Goal: Task Accomplishment & Management: Manage account settings

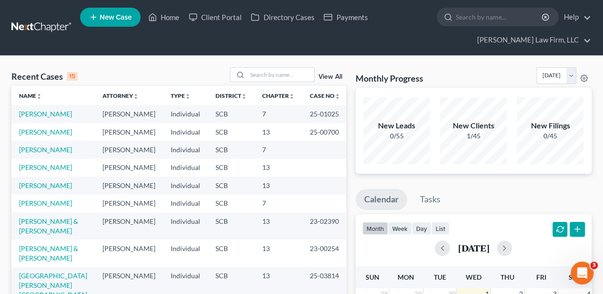
click at [331, 76] on link "View All" at bounding box center [330, 76] width 24 height 7
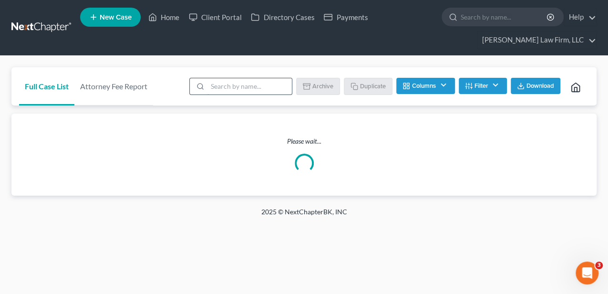
click at [260, 83] on input "search" at bounding box center [249, 86] width 84 height 16
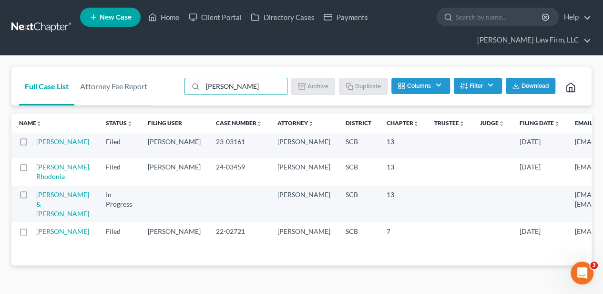
drag, startPoint x: 25, startPoint y: 141, endPoint x: 30, endPoint y: 140, distance: 4.8
click at [32, 144] on label at bounding box center [32, 144] width 0 height 0
type input "[PERSON_NAME]"
click at [36, 141] on input "checkbox" at bounding box center [39, 140] width 6 height 6
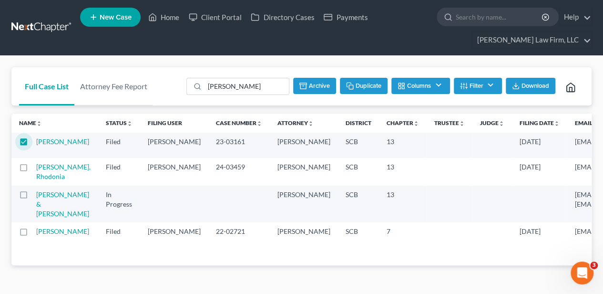
click at [366, 85] on button "Duplicate" at bounding box center [364, 86] width 48 height 16
checkbox input "false"
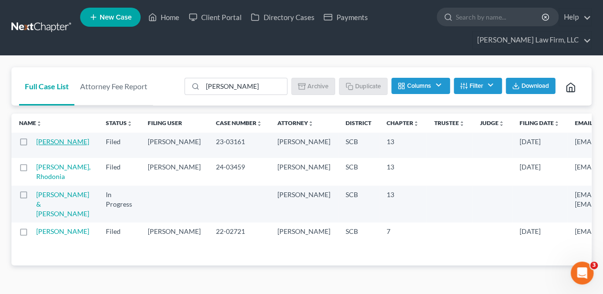
click at [48, 140] on link "[PERSON_NAME]" at bounding box center [62, 141] width 53 height 8
select select "2"
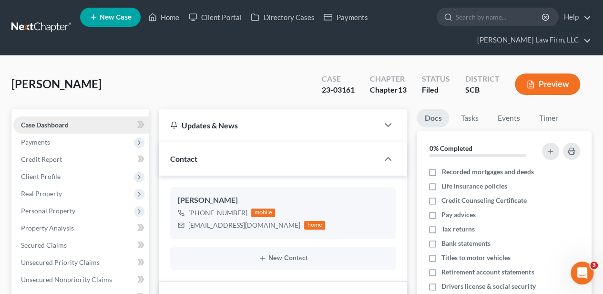
scroll to position [184, 0]
click at [41, 175] on span "Client Profile" at bounding box center [41, 176] width 40 height 8
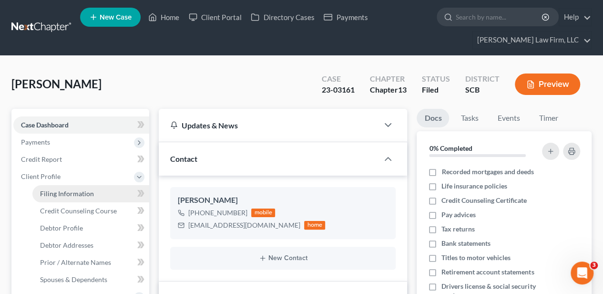
click at [53, 195] on span "Filing Information" at bounding box center [67, 193] width 54 height 8
select select "1"
select select "0"
select select "3"
select select "72"
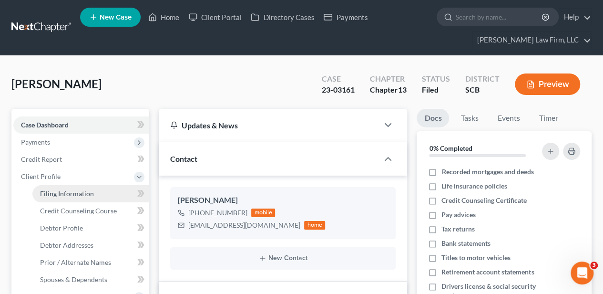
select select "1"
select select "0"
select select "42"
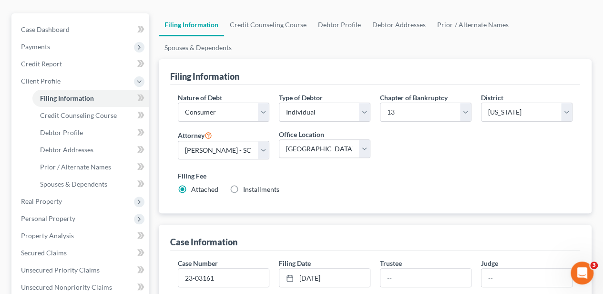
scroll to position [127, 0]
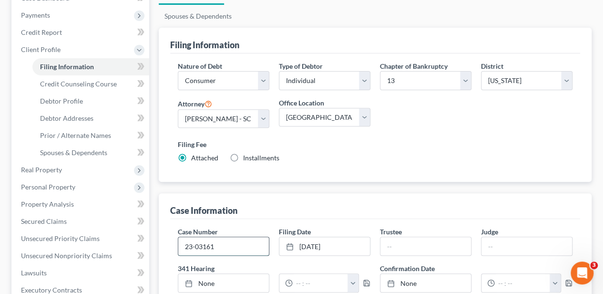
click at [204, 237] on input "23-03161" at bounding box center [223, 246] width 91 height 18
type input "2"
click at [335, 237] on link "[DATE]" at bounding box center [324, 246] width 91 height 18
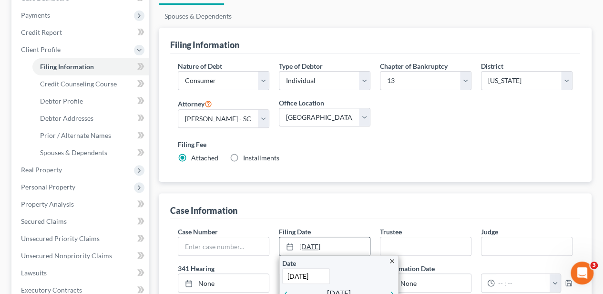
click at [335, 237] on link "[DATE]" at bounding box center [324, 246] width 91 height 18
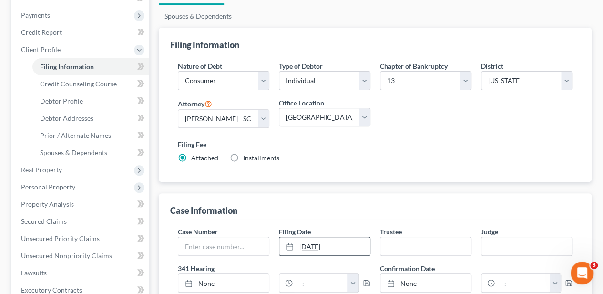
click at [335, 237] on link "[DATE]" at bounding box center [324, 246] width 91 height 18
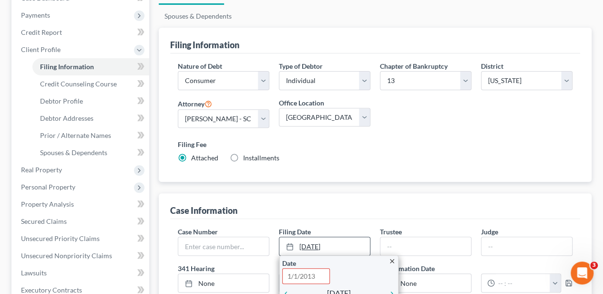
click at [346, 237] on link "[DATE]" at bounding box center [324, 246] width 91 height 18
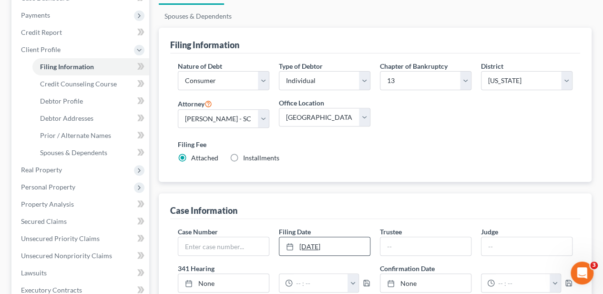
click at [347, 237] on link "[DATE]" at bounding box center [324, 246] width 91 height 18
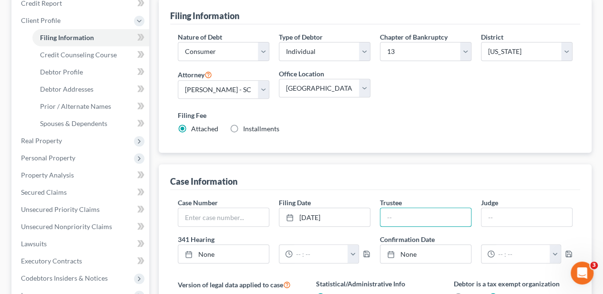
scroll to position [191, 0]
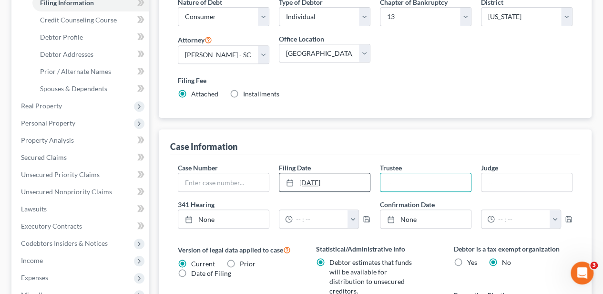
click at [290, 179] on icon at bounding box center [290, 183] width 8 height 8
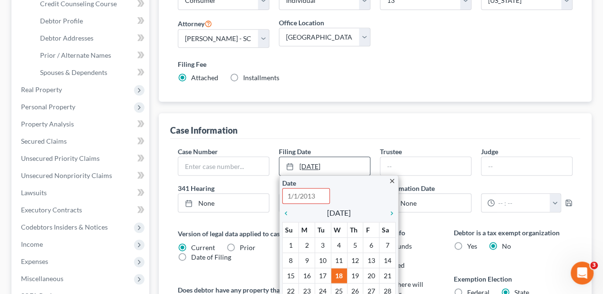
scroll to position [222, 0]
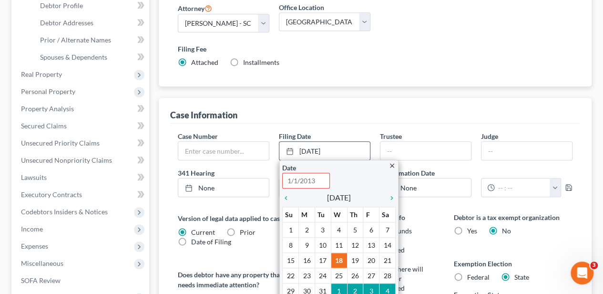
click at [395, 162] on icon "close" at bounding box center [391, 165] width 7 height 7
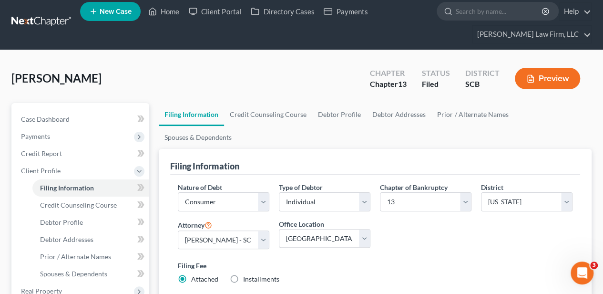
scroll to position [0, 0]
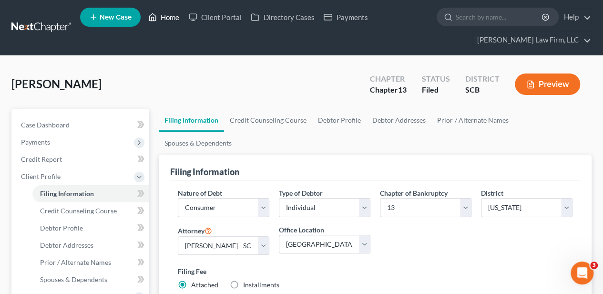
click at [170, 20] on link "Home" at bounding box center [163, 17] width 41 height 17
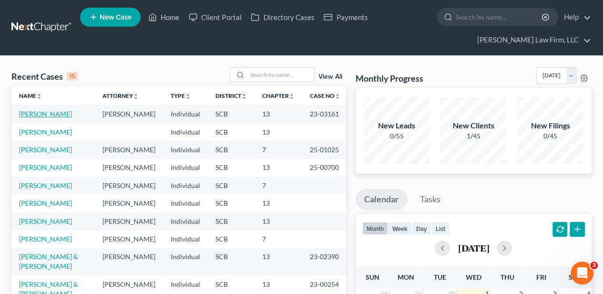
click at [37, 113] on link "[PERSON_NAME]" at bounding box center [45, 114] width 53 height 8
select select "2"
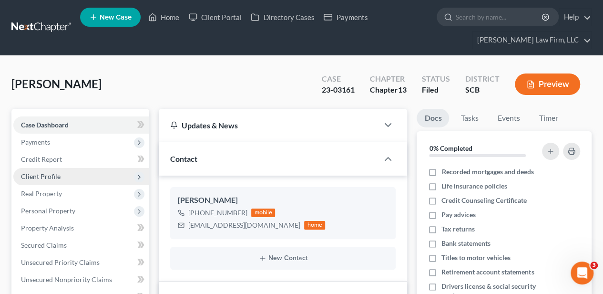
click at [51, 176] on span "Client Profile" at bounding box center [41, 176] width 40 height 8
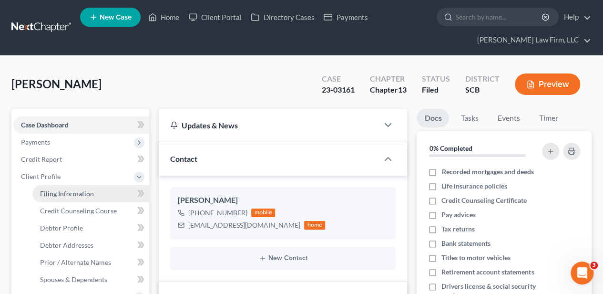
click at [57, 190] on span "Filing Information" at bounding box center [67, 193] width 54 height 8
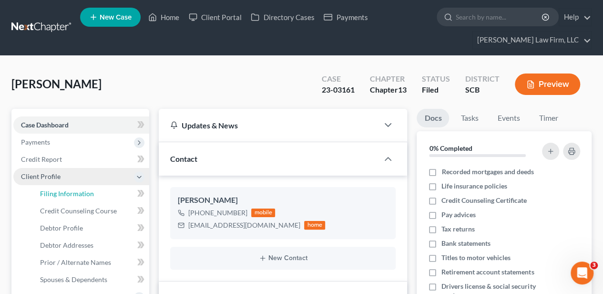
select select "1"
select select "0"
select select "3"
select select "72"
select select "1"
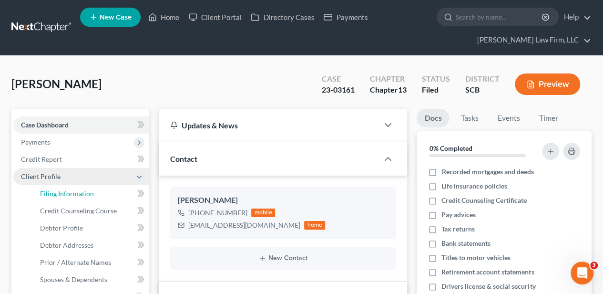
select select "0"
select select "42"
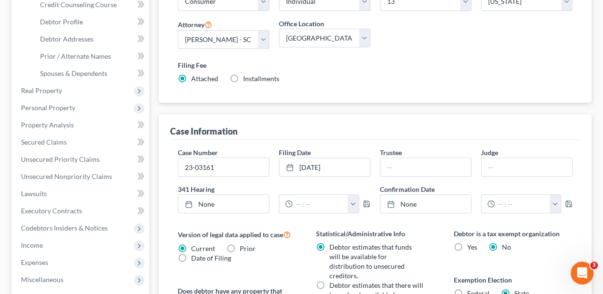
scroll to position [222, 0]
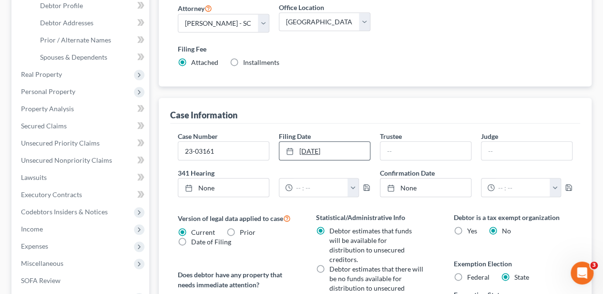
click at [324, 142] on link "[DATE]" at bounding box center [324, 151] width 91 height 18
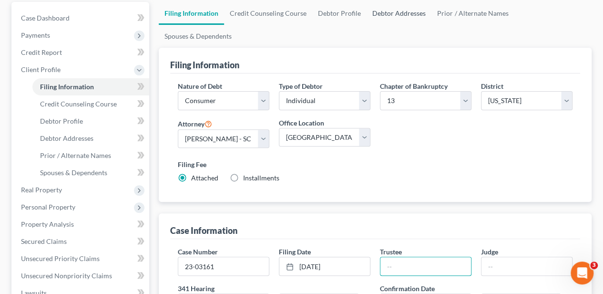
scroll to position [0, 0]
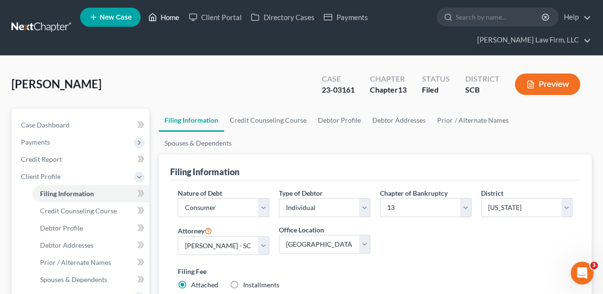
click at [170, 15] on link "Home" at bounding box center [163, 17] width 41 height 17
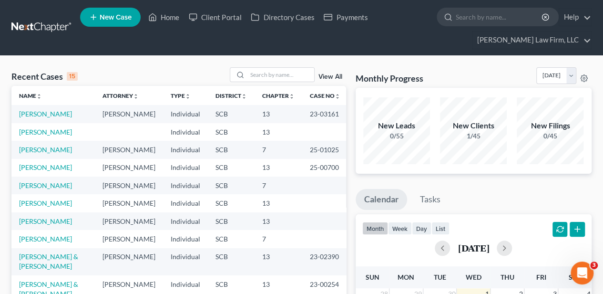
click at [331, 76] on link "View All" at bounding box center [330, 76] width 24 height 7
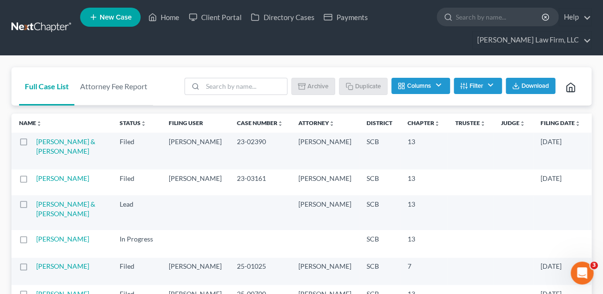
click at [32, 181] on label at bounding box center [32, 181] width 0 height 0
click at [36, 180] on input "checkbox" at bounding box center [39, 177] width 6 height 6
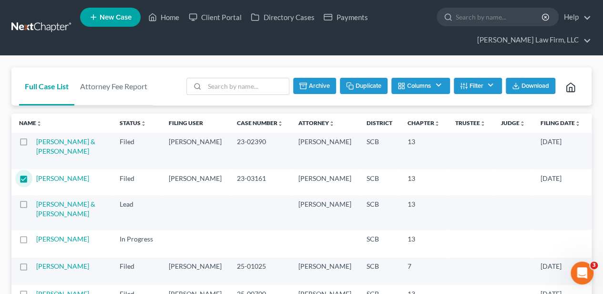
click at [348, 88] on icon "button" at bounding box center [350, 86] width 8 height 8
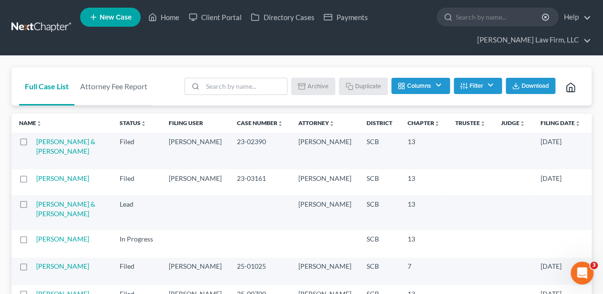
drag, startPoint x: 22, startPoint y: 188, endPoint x: 89, endPoint y: 145, distance: 79.6
click at [32, 181] on label at bounding box center [32, 181] width 0 height 0
click at [36, 180] on input "checkbox" at bounding box center [39, 177] width 6 height 6
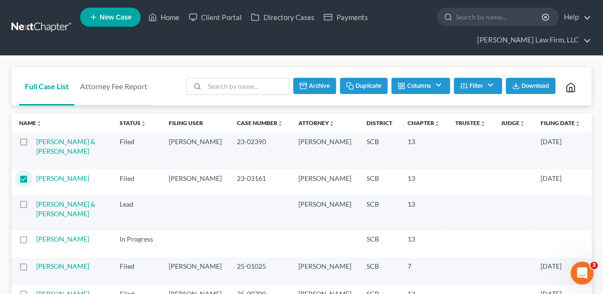
click at [358, 86] on button "Duplicate" at bounding box center [364, 86] width 48 height 16
checkbox input "false"
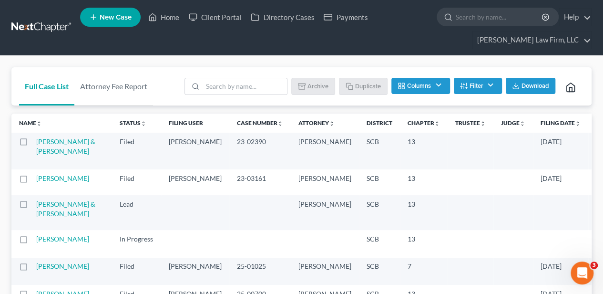
click at [108, 16] on span "New Case" at bounding box center [116, 17] width 32 height 7
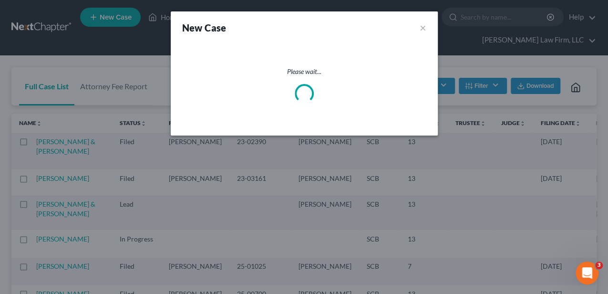
select select "72"
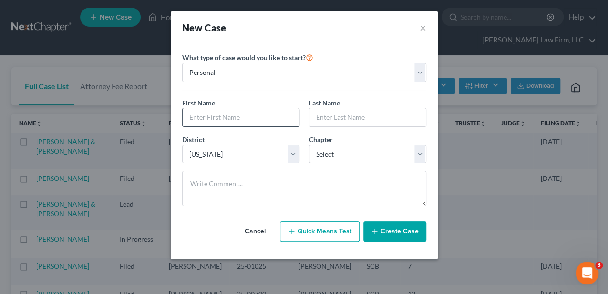
click at [198, 123] on input "text" at bounding box center [241, 117] width 116 height 18
type input "[PERSON_NAME]"
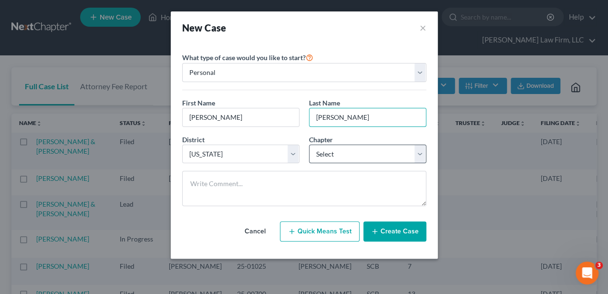
type input "[PERSON_NAME]"
drag, startPoint x: 319, startPoint y: 148, endPoint x: 329, endPoint y: 151, distance: 10.4
click at [320, 148] on select "Select 7 11 12 13" at bounding box center [367, 153] width 117 height 19
select select "3"
click at [309, 144] on select "Select 7 11 12 13" at bounding box center [367, 153] width 117 height 19
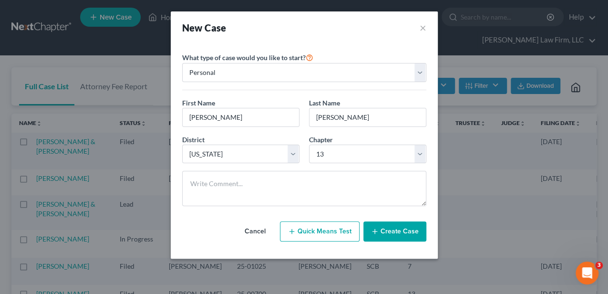
click at [391, 222] on button "Create Case" at bounding box center [394, 231] width 63 height 20
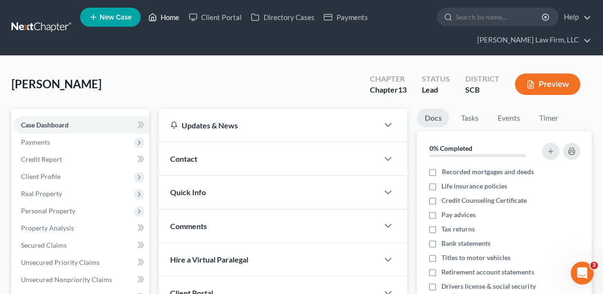
click at [157, 16] on icon at bounding box center [152, 16] width 9 height 11
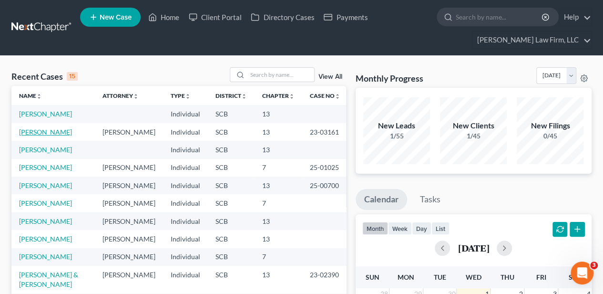
click at [38, 131] on link "[PERSON_NAME]" at bounding box center [45, 132] width 53 height 8
select select "2"
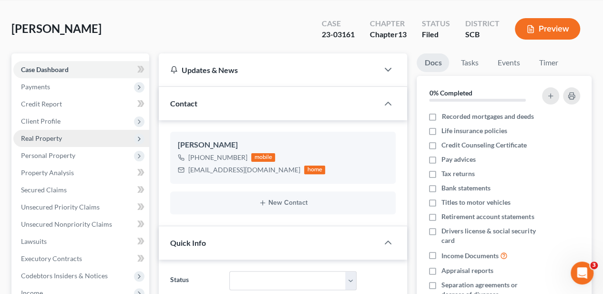
scroll to position [95, 0]
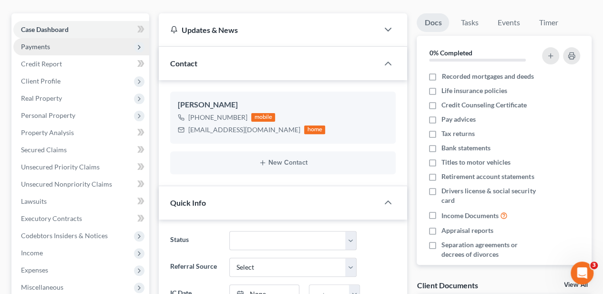
click at [34, 49] on span "Payments" at bounding box center [35, 46] width 29 height 8
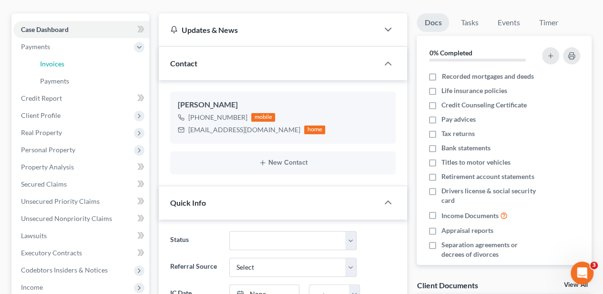
click at [49, 62] on span "Invoices" at bounding box center [52, 64] width 24 height 8
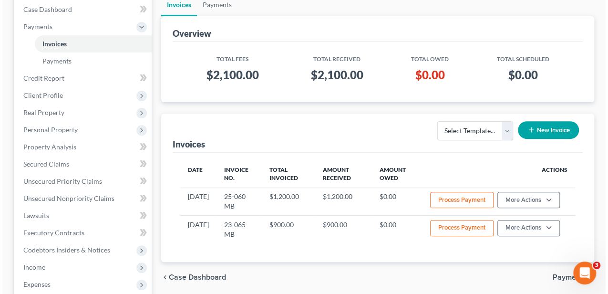
scroll to position [127, 0]
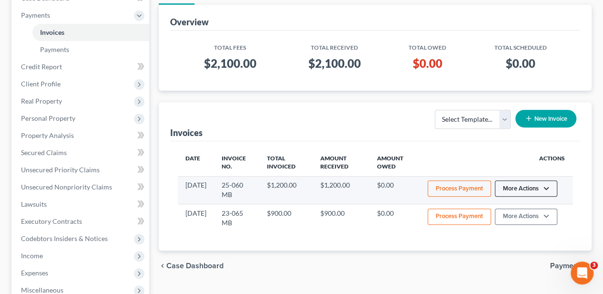
click at [540, 180] on button "More Actions" at bounding box center [526, 188] width 62 height 16
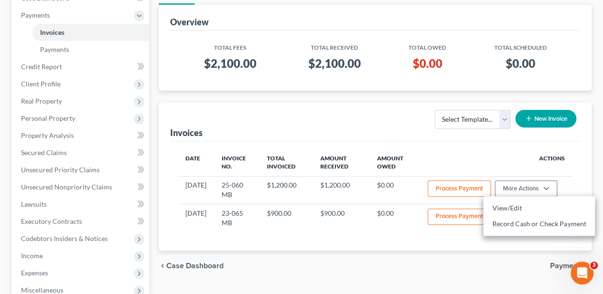
click at [571, 149] on th "Actions" at bounding box center [496, 163] width 153 height 28
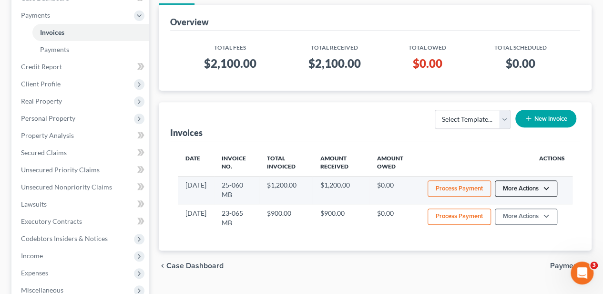
click at [538, 187] on button "More Actions" at bounding box center [526, 188] width 62 height 16
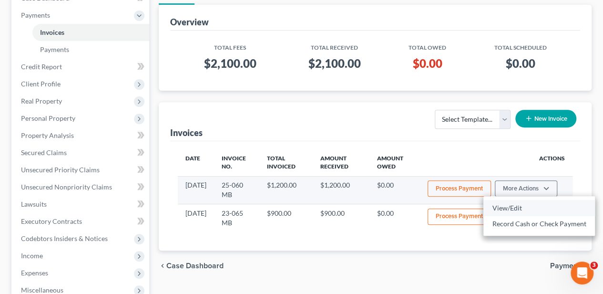
click at [501, 210] on link "View/Edit" at bounding box center [539, 208] width 112 height 16
select select "1"
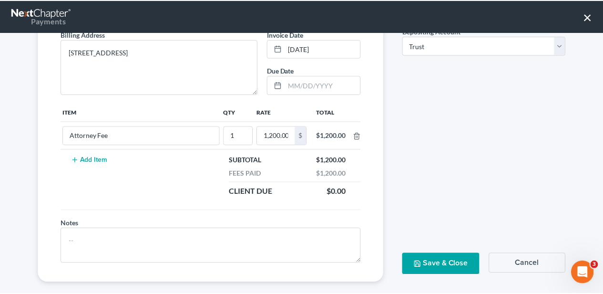
scroll to position [137, 0]
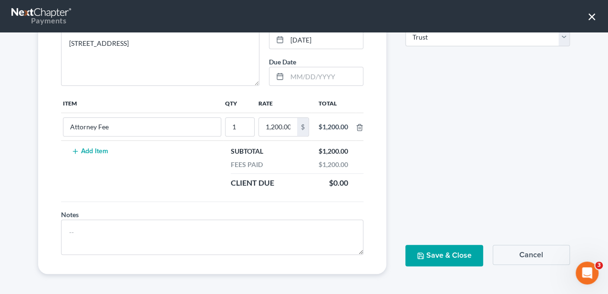
click at [521, 246] on button "Cancel" at bounding box center [531, 255] width 78 height 20
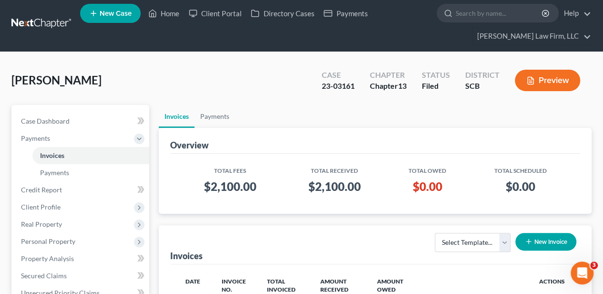
scroll to position [0, 0]
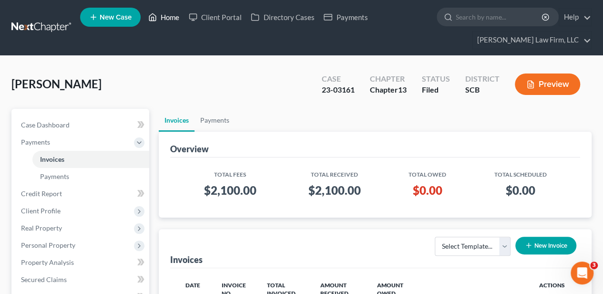
click at [155, 18] on icon at bounding box center [152, 16] width 9 height 11
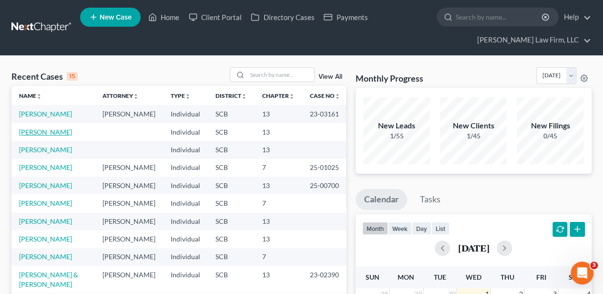
click at [44, 129] on link "[PERSON_NAME]" at bounding box center [45, 132] width 53 height 8
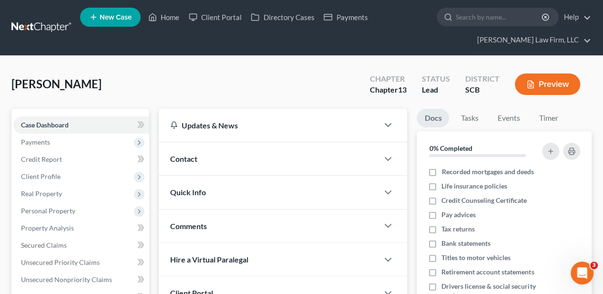
click at [224, 155] on div "Contact" at bounding box center [269, 158] width 220 height 33
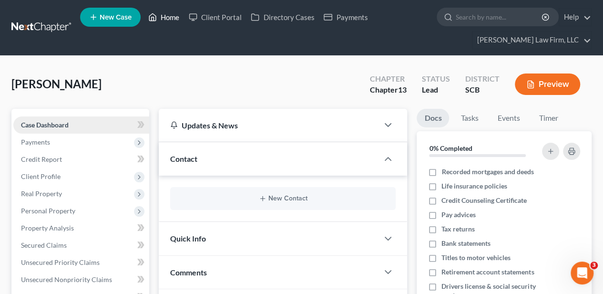
drag, startPoint x: 171, startPoint y: 13, endPoint x: 86, endPoint y: 127, distance: 141.8
click at [171, 13] on link "Home" at bounding box center [163, 17] width 41 height 17
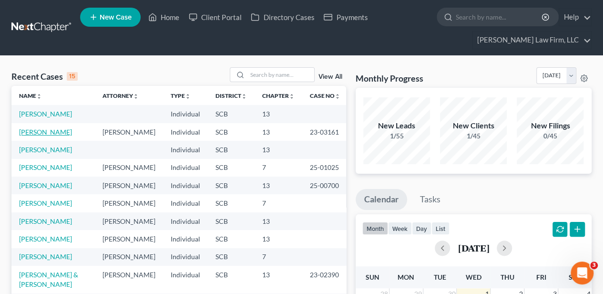
click at [30, 131] on link "[PERSON_NAME]" at bounding box center [45, 132] width 53 height 8
select select "2"
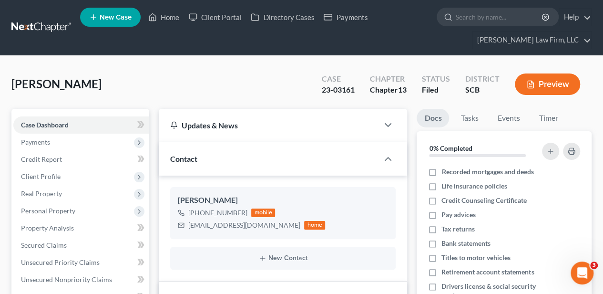
scroll to position [184, 0]
click at [44, 174] on span "Client Profile" at bounding box center [41, 176] width 40 height 8
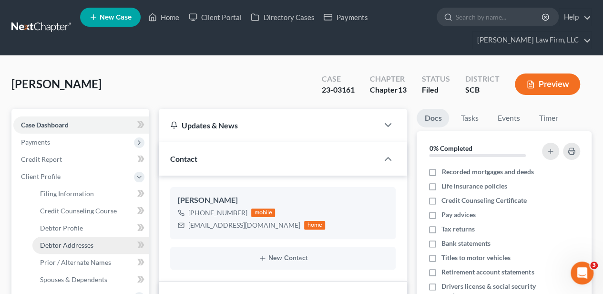
click at [75, 242] on span "Debtor Addresses" at bounding box center [66, 245] width 53 height 8
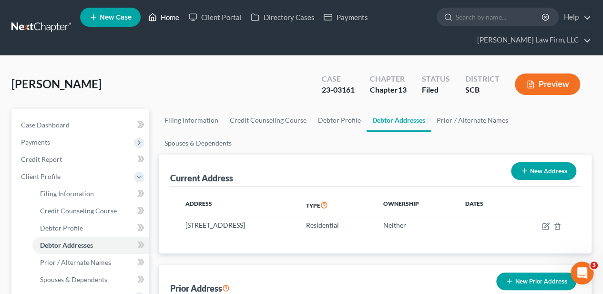
click at [173, 16] on link "Home" at bounding box center [163, 17] width 41 height 17
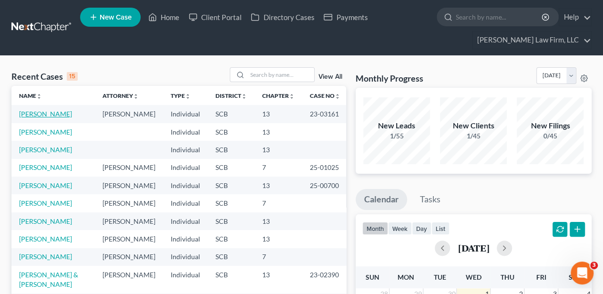
click at [47, 112] on link "[PERSON_NAME]" at bounding box center [45, 114] width 53 height 8
select select "2"
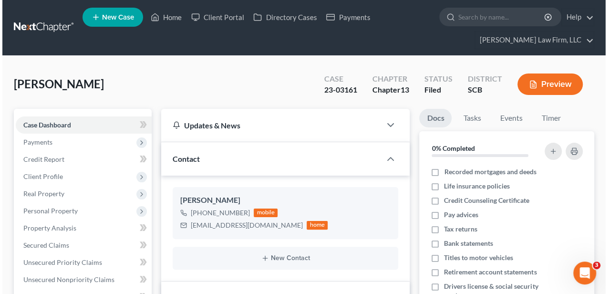
scroll to position [184, 0]
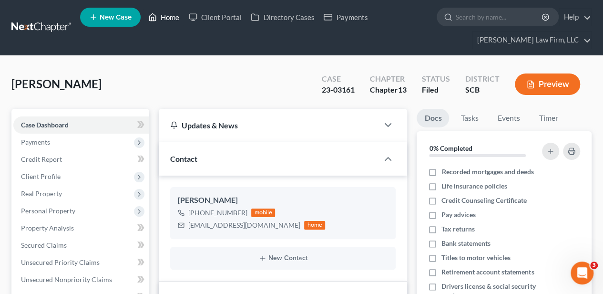
click at [166, 22] on link "Home" at bounding box center [163, 17] width 41 height 17
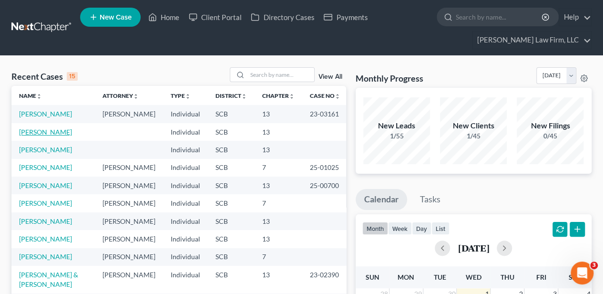
click at [41, 134] on link "[PERSON_NAME]" at bounding box center [45, 132] width 53 height 8
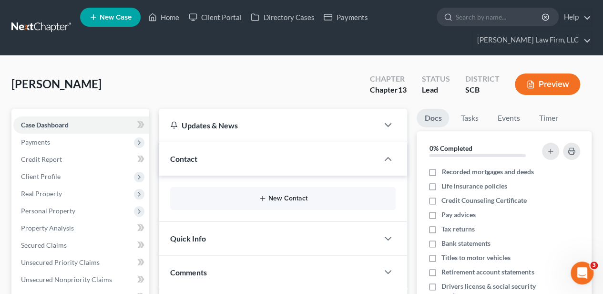
click at [293, 196] on button "New Contact" at bounding box center [283, 198] width 210 height 8
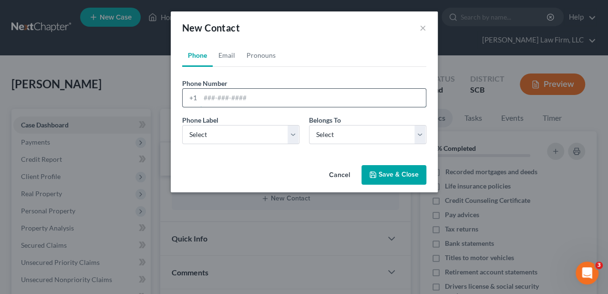
click at [236, 97] on input "tel" at bounding box center [312, 98] width 225 height 18
type input "[PHONE_NUMBER]"
drag, startPoint x: 256, startPoint y: 133, endPoint x: 242, endPoint y: 143, distance: 17.0
click at [256, 133] on select "Select Mobile Home Work Other" at bounding box center [240, 134] width 117 height 19
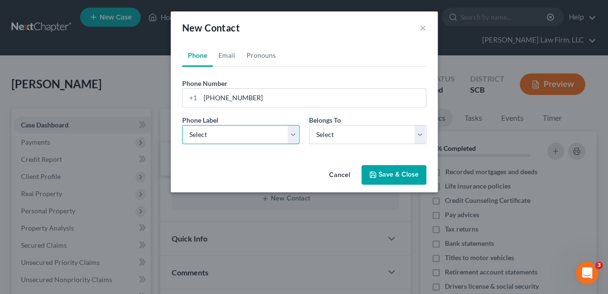
select select "0"
click at [182, 125] on select "Select Mobile Home Work Other" at bounding box center [240, 134] width 117 height 19
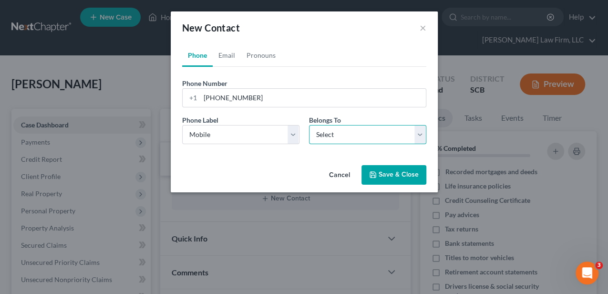
click at [332, 135] on select "Select Client Other" at bounding box center [367, 134] width 117 height 19
select select "0"
click at [309, 125] on select "Select Client Other" at bounding box center [367, 134] width 117 height 19
select select "0"
click at [225, 60] on link "Email" at bounding box center [227, 55] width 28 height 23
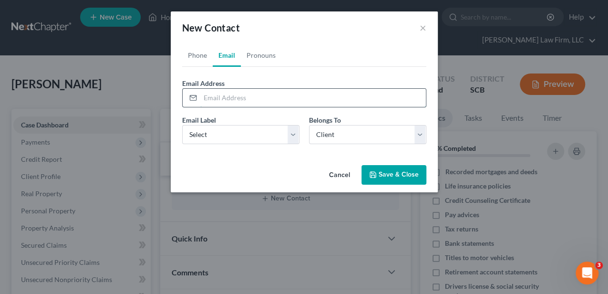
click at [242, 97] on input "email" at bounding box center [312, 98] width 225 height 18
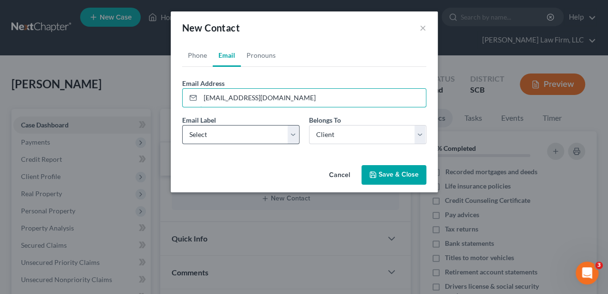
type input "[EMAIL_ADDRESS][DOMAIN_NAME]"
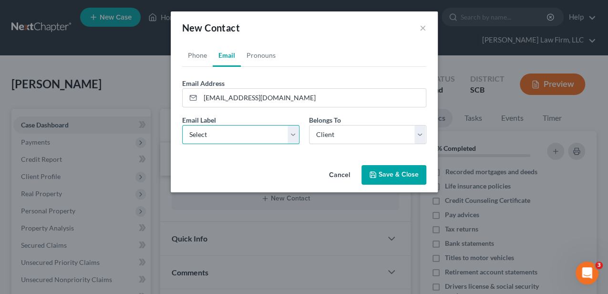
drag, startPoint x: 220, startPoint y: 132, endPoint x: 217, endPoint y: 144, distance: 12.6
click at [220, 132] on select "Select Home Work Other" at bounding box center [240, 134] width 117 height 19
select select "0"
click at [182, 125] on select "Select Home Work Other" at bounding box center [240, 134] width 117 height 19
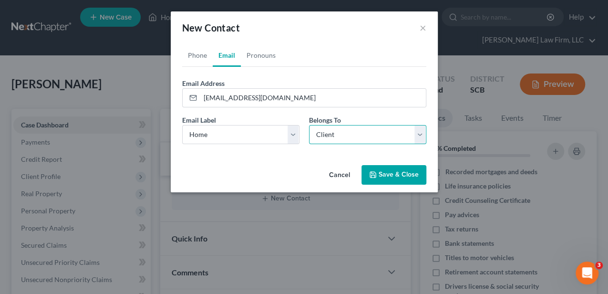
drag, startPoint x: 342, startPoint y: 137, endPoint x: 338, endPoint y: 142, distance: 6.4
click at [342, 137] on select "Select Client Other" at bounding box center [367, 134] width 117 height 19
click at [309, 125] on select "Select Client Other" at bounding box center [367, 134] width 117 height 19
click at [381, 171] on button "Save & Close" at bounding box center [393, 175] width 65 height 20
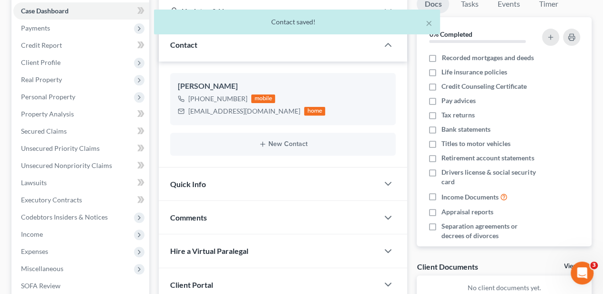
scroll to position [127, 0]
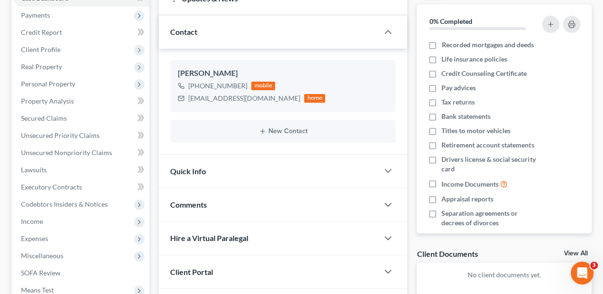
click at [204, 172] on span "Quick Info" at bounding box center [188, 170] width 36 height 9
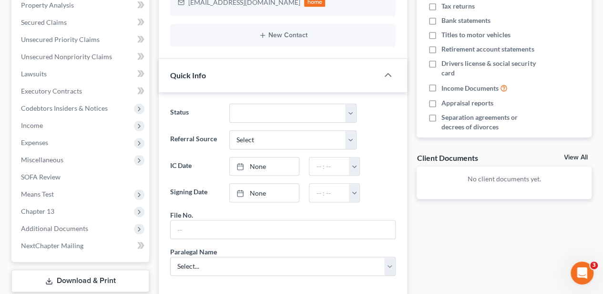
scroll to position [286, 0]
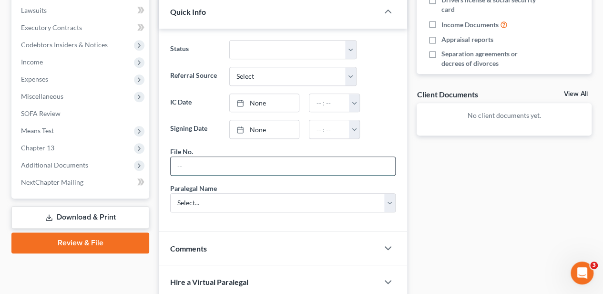
click at [208, 163] on input "text" at bounding box center [283, 166] width 225 height 18
type input "25-060 MB"
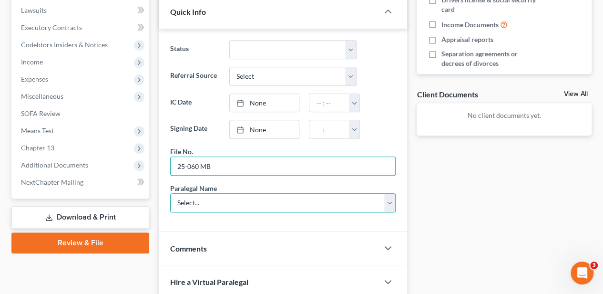
drag, startPoint x: 187, startPoint y: 199, endPoint x: 187, endPoint y: 209, distance: 10.0
click at [187, 199] on select "Select... [PERSON_NAME] [PERSON_NAME] [PERSON_NAME] [PERSON_NAME]" at bounding box center [282, 202] width 225 height 19
select select "2"
click at [170, 193] on select "Select... [PERSON_NAME] [PERSON_NAME] [PERSON_NAME] [PERSON_NAME]" at bounding box center [282, 202] width 225 height 19
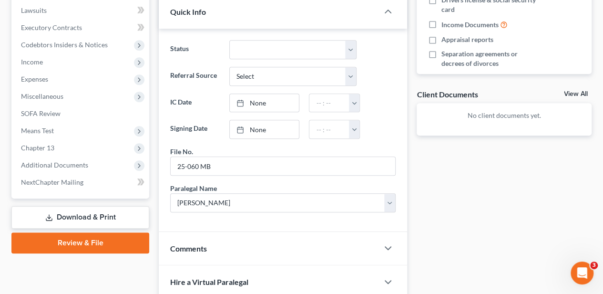
click at [159, 223] on div "Status Discharged Dismissed Filed In Progress Lead Lost Lead Ready to File To R…" at bounding box center [283, 130] width 248 height 203
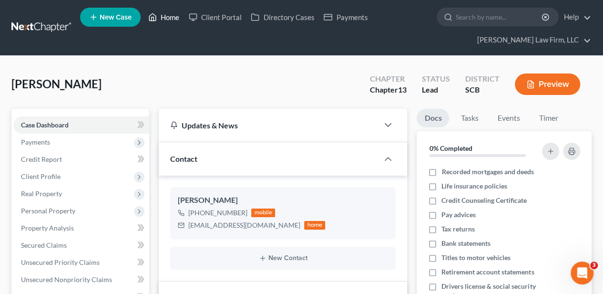
scroll to position [0, 0]
click at [153, 19] on icon at bounding box center [152, 16] width 9 height 11
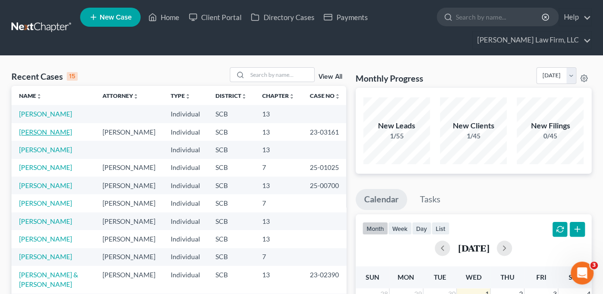
click at [51, 129] on link "[PERSON_NAME]" at bounding box center [45, 132] width 53 height 8
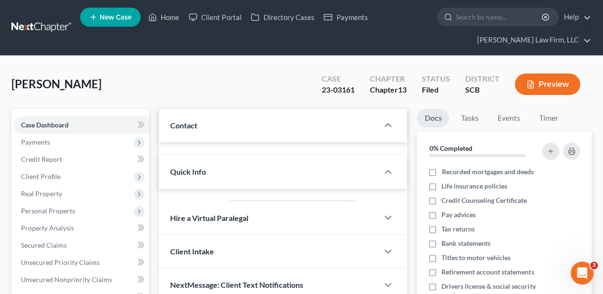
select select "2"
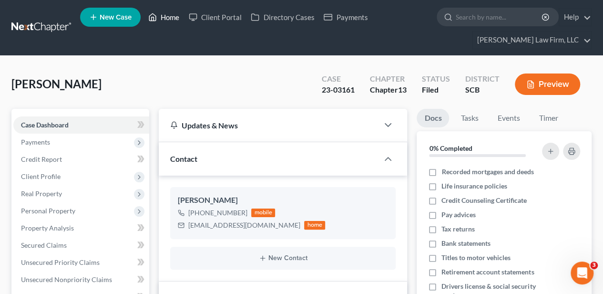
click at [158, 14] on link "Home" at bounding box center [163, 17] width 41 height 17
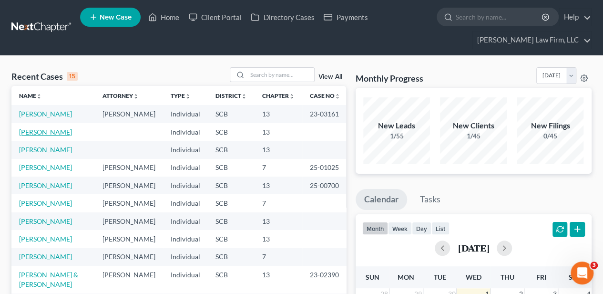
click at [38, 132] on link "[PERSON_NAME]" at bounding box center [45, 132] width 53 height 8
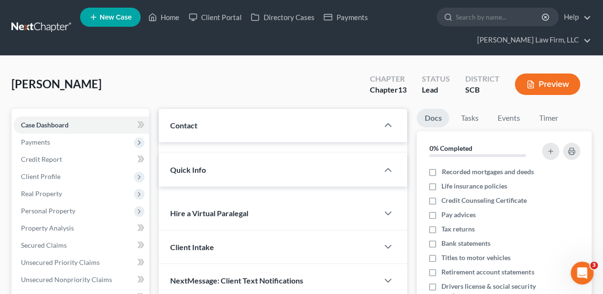
select select "2"
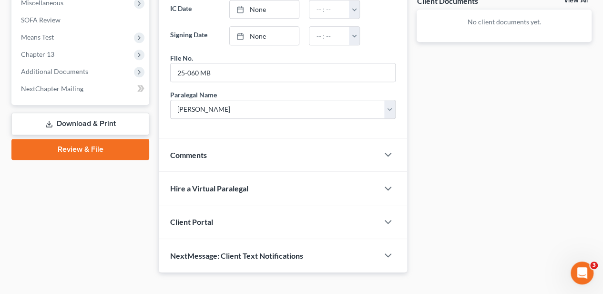
scroll to position [390, 0]
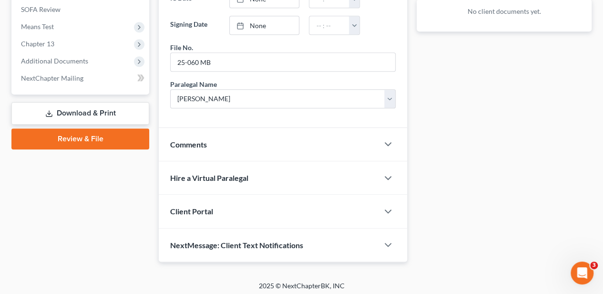
click at [235, 133] on div "Comments" at bounding box center [269, 144] width 220 height 33
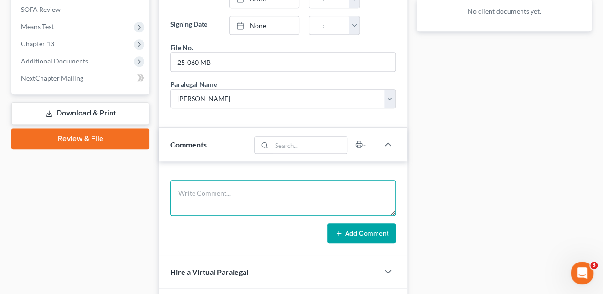
click at [250, 189] on textarea at bounding box center [282, 197] width 225 height 35
type textarea "Dropped off papers and paid [MEDICAL_DATA]."
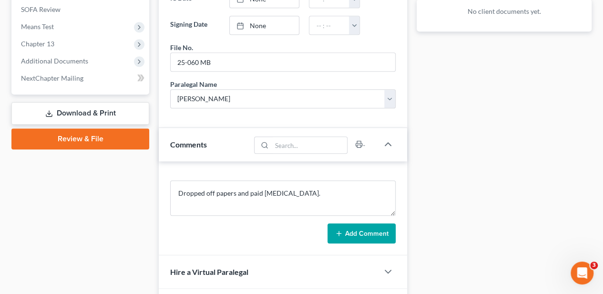
click at [374, 231] on button "Add Comment" at bounding box center [361, 233] width 68 height 20
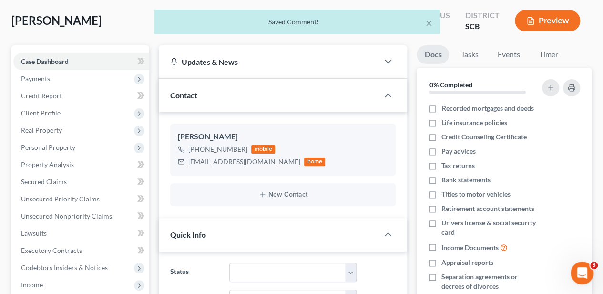
scroll to position [0, 0]
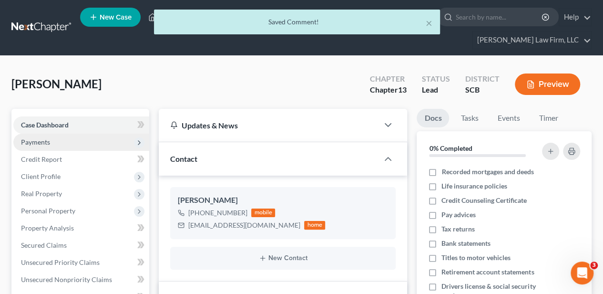
drag, startPoint x: 57, startPoint y: 142, endPoint x: 57, endPoint y: 148, distance: 5.7
click at [57, 142] on span "Payments" at bounding box center [81, 141] width 136 height 17
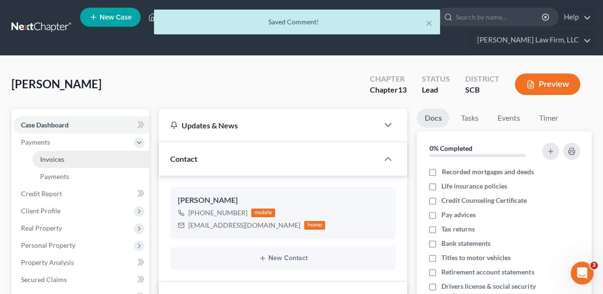
click at [60, 157] on span "Invoices" at bounding box center [52, 159] width 24 height 8
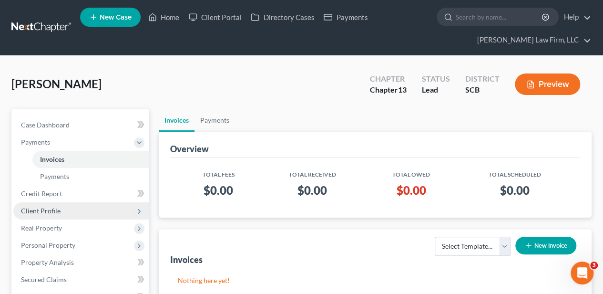
click at [43, 211] on span "Client Profile" at bounding box center [41, 210] width 40 height 8
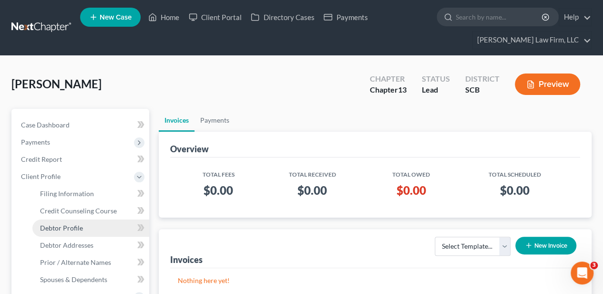
click at [72, 229] on span "Debtor Profile" at bounding box center [61, 228] width 43 height 8
select select "0"
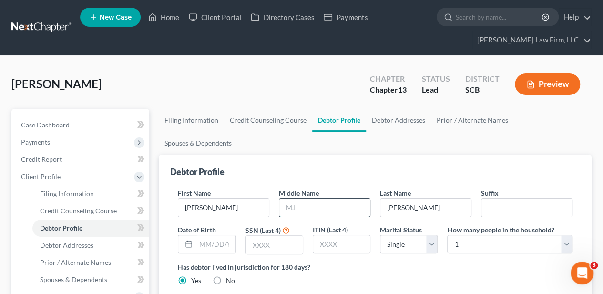
click at [339, 198] on input "text" at bounding box center [324, 207] width 91 height 18
type input "Long"
click at [382, 124] on link "Debtor Addresses" at bounding box center [398, 120] width 65 height 23
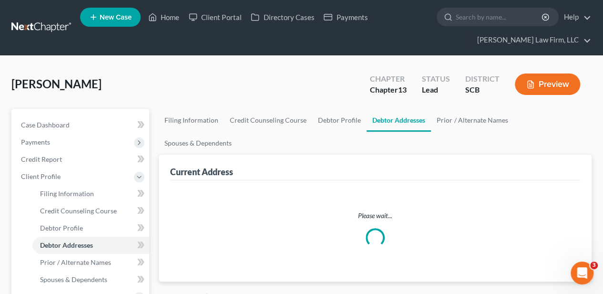
select select "0"
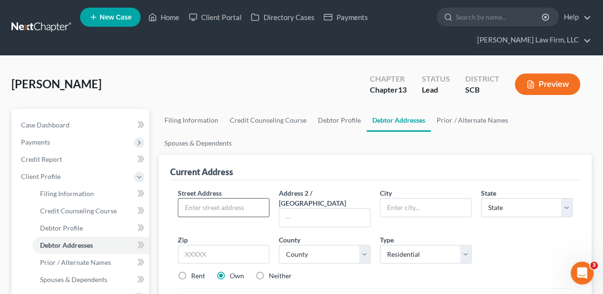
click at [241, 198] on input "text" at bounding box center [223, 207] width 91 height 18
type input "[STREET_ADDRESS]"
type input "29575"
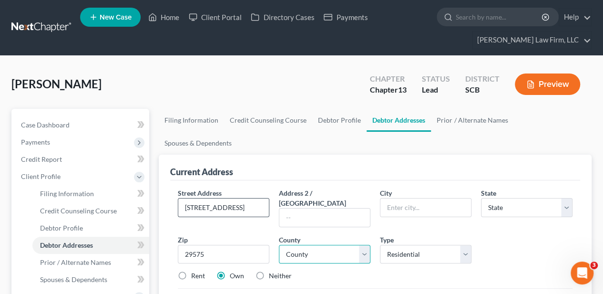
type input "[GEOGRAPHIC_DATA]"
select select "42"
click at [327, 245] on select "County" at bounding box center [325, 254] width 92 height 19
select select "25"
click at [279, 245] on select "County [GEOGRAPHIC_DATA] [GEOGRAPHIC_DATA] [GEOGRAPHIC_DATA] [GEOGRAPHIC_DATA] …" at bounding box center [325, 254] width 92 height 19
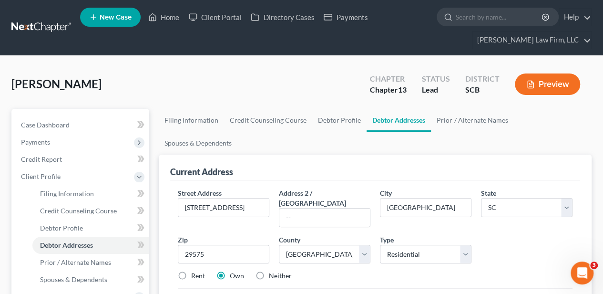
click at [191, 271] on label "Rent" at bounding box center [198, 276] width 14 height 10
click at [195, 271] on input "Rent" at bounding box center [198, 274] width 6 height 6
radio input "true"
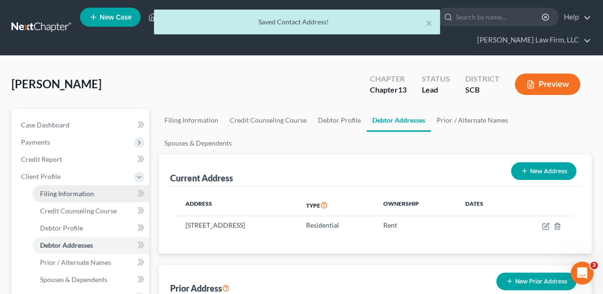
click at [50, 197] on link "Filing Information" at bounding box center [90, 193] width 117 height 17
select select "1"
select select "0"
select select "3"
select select "72"
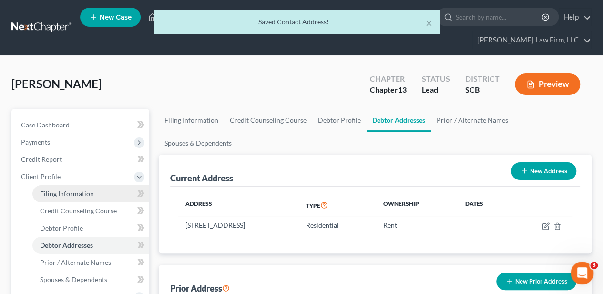
select select "42"
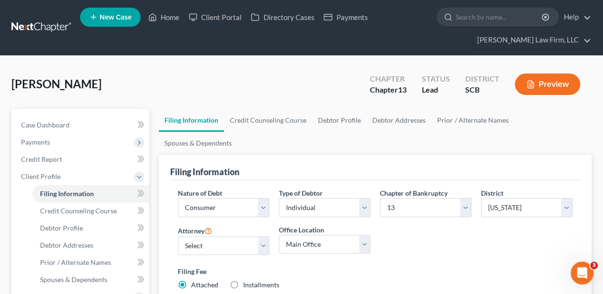
scroll to position [31, 0]
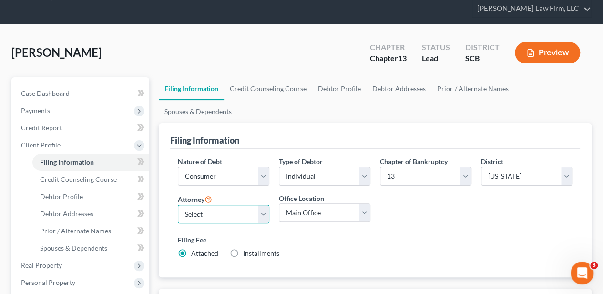
click at [189, 204] on select "Select [PERSON_NAME] - SCB [PERSON_NAME] - SCB" at bounding box center [224, 213] width 92 height 19
drag, startPoint x: 215, startPoint y: 193, endPoint x: 212, endPoint y: 199, distance: 7.7
click at [215, 204] on select "Select [PERSON_NAME] - SCB [PERSON_NAME] - SCB" at bounding box center [224, 213] width 92 height 19
select select "1"
click at [178, 204] on select "Select [PERSON_NAME] - SCB [PERSON_NAME] - SCB" at bounding box center [224, 213] width 92 height 19
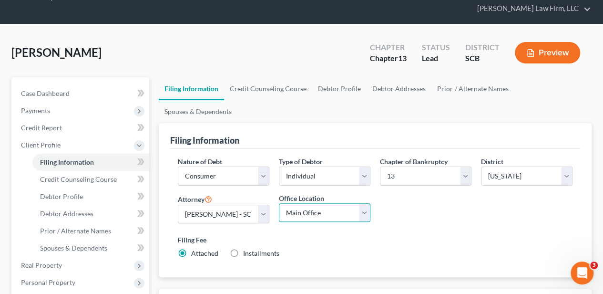
click at [291, 203] on select "Main Office [GEOGRAPHIC_DATA]" at bounding box center [325, 212] width 92 height 19
select select "0"
click at [279, 203] on select "Main Office [GEOGRAPHIC_DATA]" at bounding box center [325, 212] width 92 height 19
click at [421, 198] on div "Nature of Debt Select Business Consumer Other Nature of Business Select Clearin…" at bounding box center [375, 211] width 404 height 110
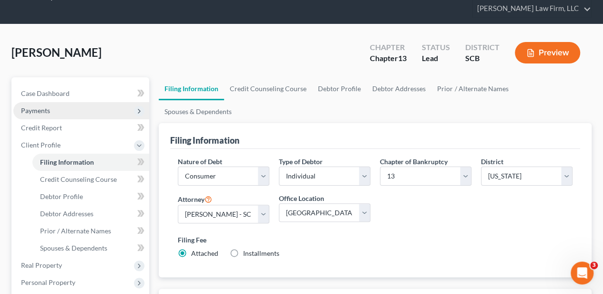
click at [37, 109] on span "Payments" at bounding box center [35, 110] width 29 height 8
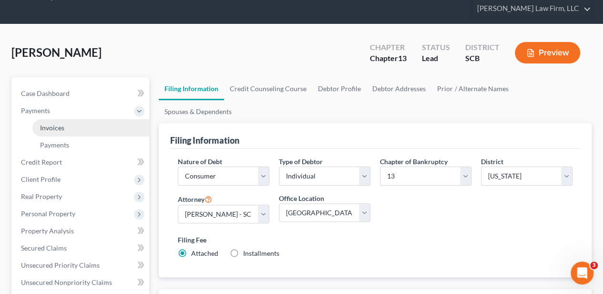
click at [41, 125] on span "Invoices" at bounding box center [52, 127] width 24 height 8
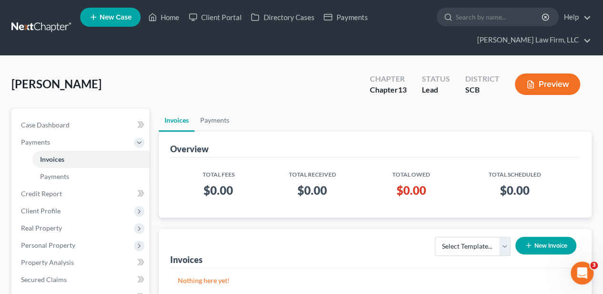
click at [534, 242] on button "New Invoice" at bounding box center [545, 245] width 61 height 18
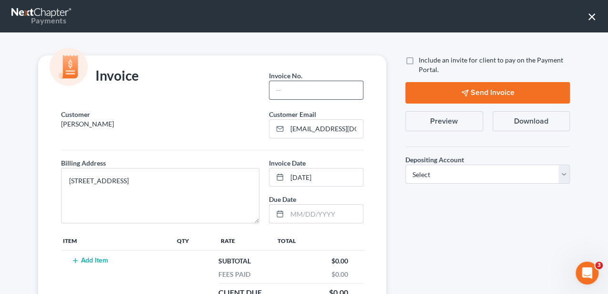
click at [287, 88] on input "text" at bounding box center [315, 90] width 93 height 18
type input "25-060 MB"
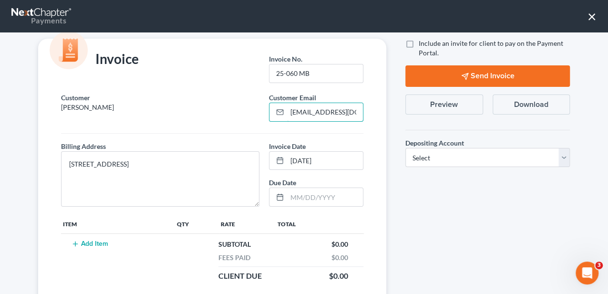
scroll to position [31, 0]
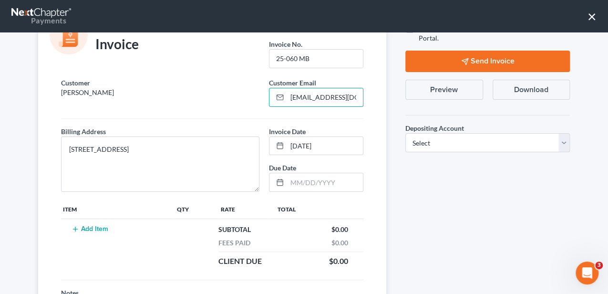
click at [101, 225] on button "Add Item" at bounding box center [90, 229] width 42 height 8
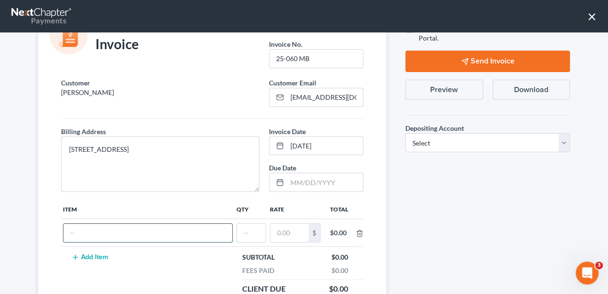
click at [101, 232] on input "text" at bounding box center [147, 233] width 169 height 18
type input "Attorney Fee"
type input "1"
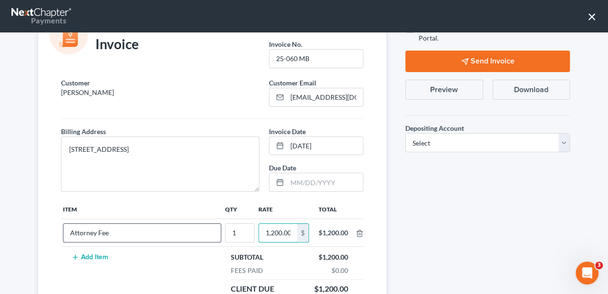
scroll to position [0, 1]
type input "1,200.00"
drag, startPoint x: 407, startPoint y: 144, endPoint x: 411, endPoint y: 151, distance: 7.5
click at [407, 144] on select "Select Operation Trust" at bounding box center [487, 142] width 164 height 19
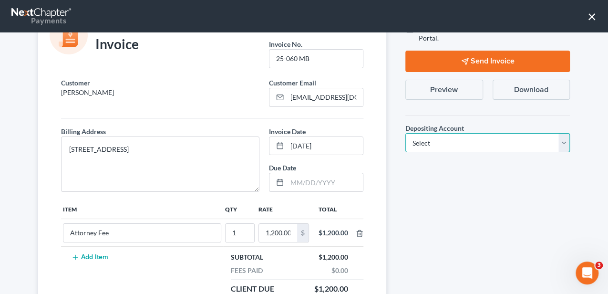
select select "1"
click at [405, 133] on select "Select Operation Trust" at bounding box center [487, 142] width 164 height 19
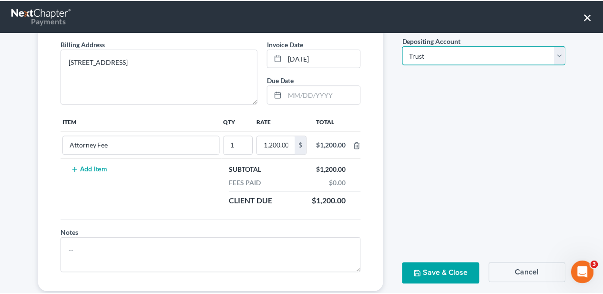
scroll to position [127, 0]
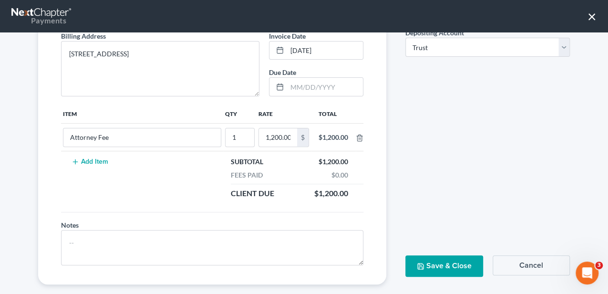
click at [469, 259] on button "Save & Close" at bounding box center [444, 265] width 78 height 21
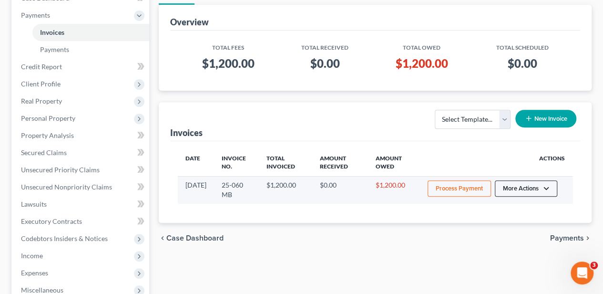
click at [532, 192] on button "More Actions" at bounding box center [526, 188] width 62 height 16
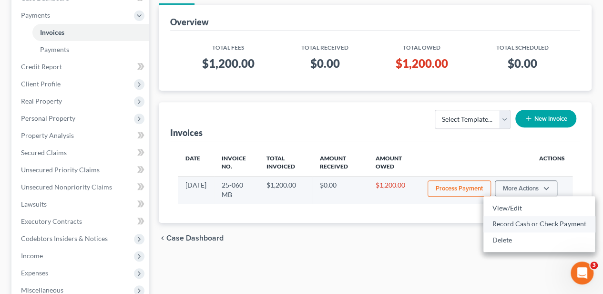
click at [518, 224] on link "Record Cash or Check Payment" at bounding box center [539, 223] width 112 height 16
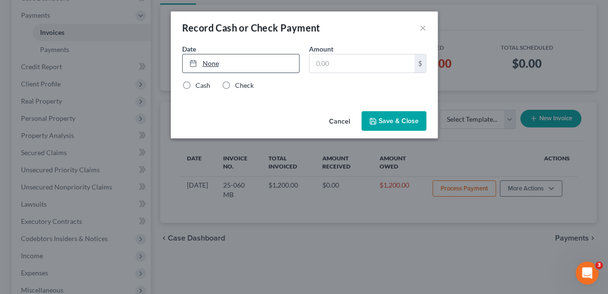
click at [217, 59] on link "None" at bounding box center [241, 63] width 116 height 18
type input "[DATE]"
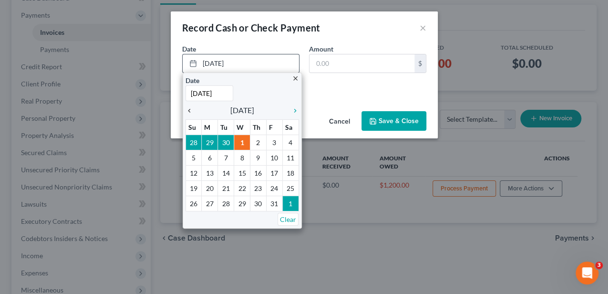
click at [191, 108] on icon "chevron_left" at bounding box center [191, 111] width 12 height 8
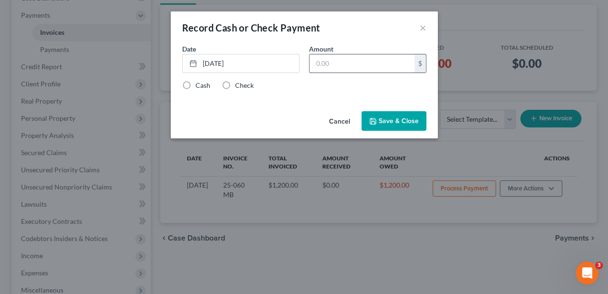
click at [336, 62] on input "text" at bounding box center [361, 63] width 105 height 18
type input "1,200.00"
click at [199, 86] on label "Cash" at bounding box center [202, 86] width 15 height 10
click at [199, 86] on input "Cash" at bounding box center [202, 84] width 6 height 6
radio input "true"
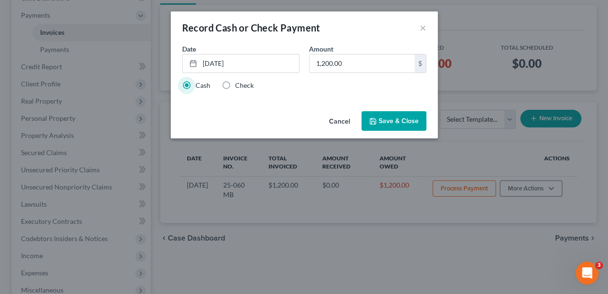
click at [235, 86] on label "Check" at bounding box center [244, 86] width 19 height 10
click at [239, 86] on input "Check" at bounding box center [242, 84] width 6 height 6
radio input "true"
radio input "false"
click at [372, 115] on button "Save & Close" at bounding box center [393, 121] width 65 height 20
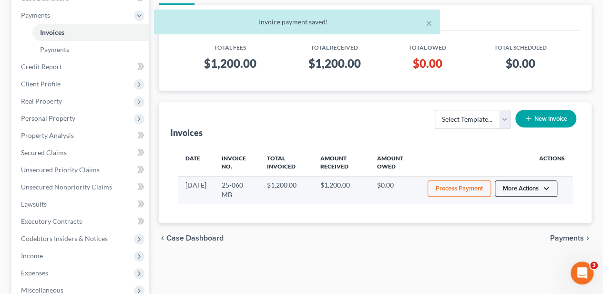
click at [502, 187] on button "More Actions" at bounding box center [526, 188] width 62 height 16
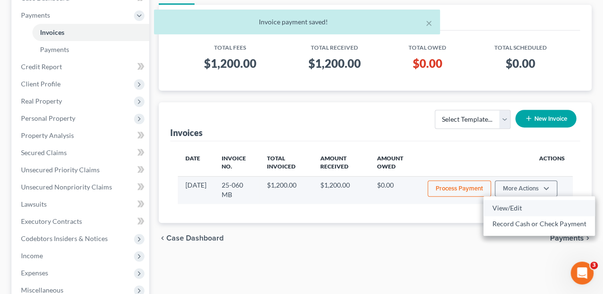
click at [509, 207] on link "View/Edit" at bounding box center [539, 208] width 112 height 16
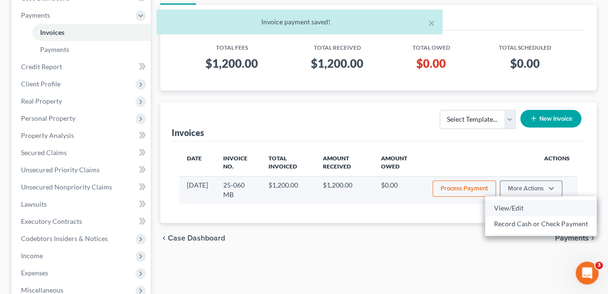
select select "1"
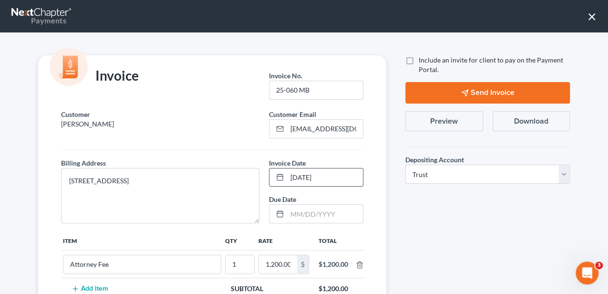
click at [328, 178] on input "[DATE]" at bounding box center [325, 177] width 76 height 18
type input "[DATE]"
click at [505, 204] on div "Include an invite for client to pay on the Payment Portal. Send Invoice Preview…" at bounding box center [488, 233] width 184 height 356
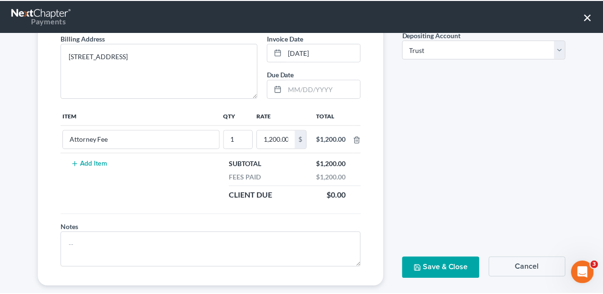
scroll to position [137, 0]
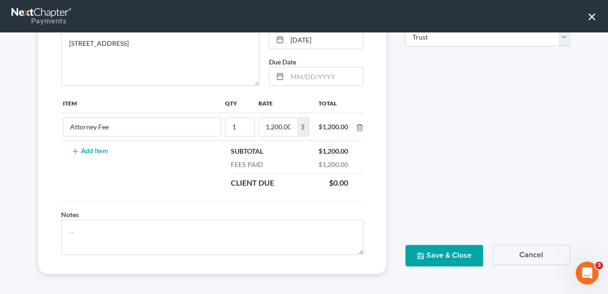
click at [468, 245] on button "Save & Close" at bounding box center [444, 255] width 78 height 21
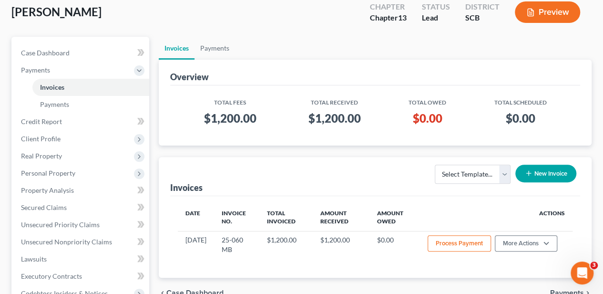
scroll to position [0, 0]
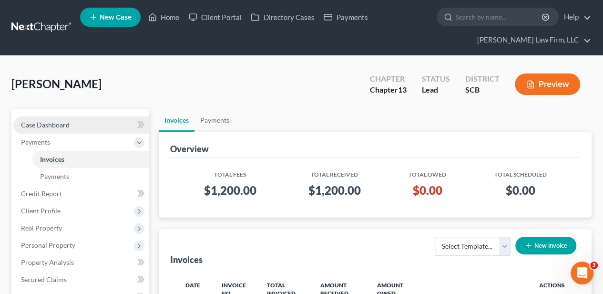
click at [104, 122] on link "Case Dashboard" at bounding box center [81, 124] width 136 height 17
select select "2"
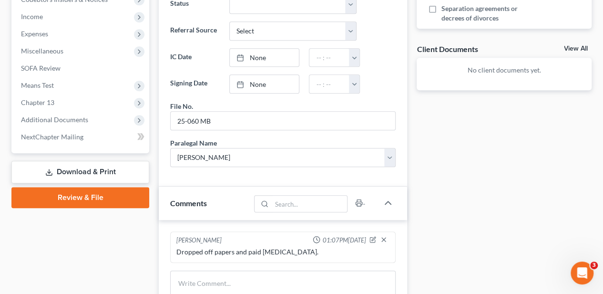
scroll to position [381, 0]
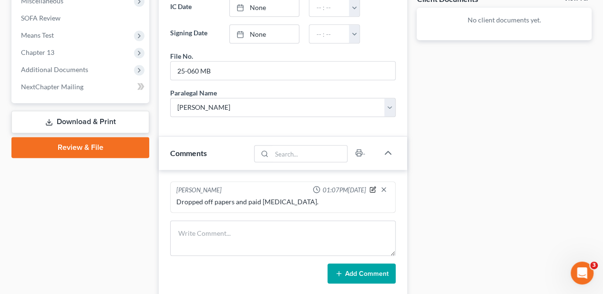
drag, startPoint x: 374, startPoint y: 184, endPoint x: 309, endPoint y: 197, distance: 65.7
click at [374, 186] on icon "button" at bounding box center [374, 188] width 4 height 4
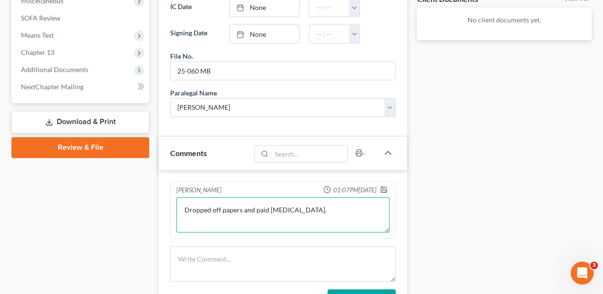
click at [304, 206] on textarea "Dropped off papers and paid [MEDICAL_DATA]." at bounding box center [282, 214] width 213 height 35
type textarea "Dropped off papers and paid [MEDICAL_DATA]. Updated need info email sent."
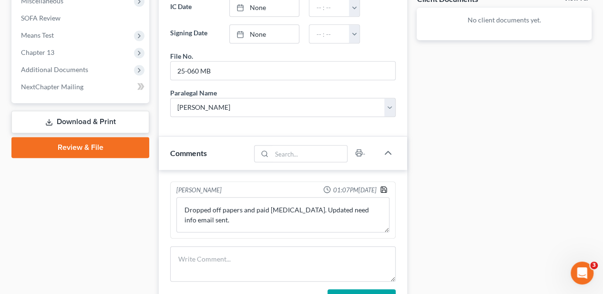
click at [382, 185] on icon "button" at bounding box center [384, 189] width 8 height 8
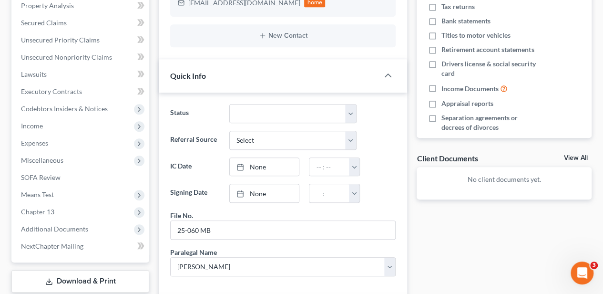
scroll to position [63, 0]
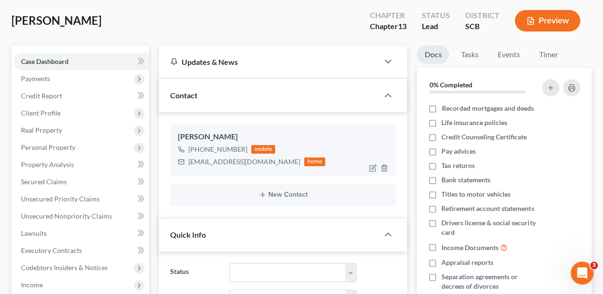
drag, startPoint x: 200, startPoint y: 148, endPoint x: 242, endPoint y: 151, distance: 42.5
click at [242, 151] on div "[PHONE_NUMBER]" at bounding box center [217, 149] width 59 height 10
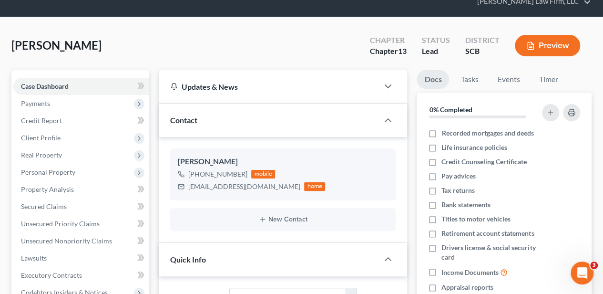
scroll to position [0, 0]
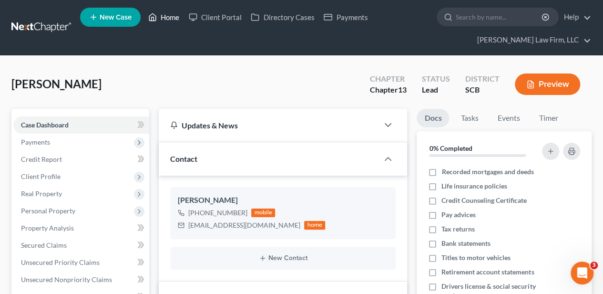
click at [167, 21] on link "Home" at bounding box center [163, 17] width 41 height 17
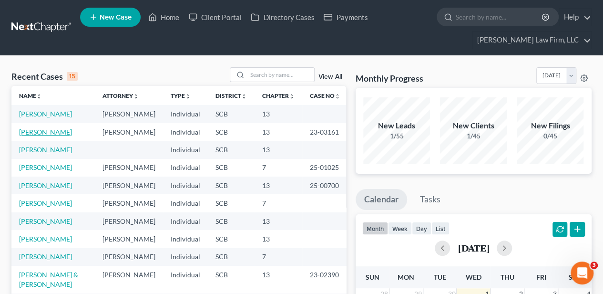
click at [47, 131] on link "[PERSON_NAME]" at bounding box center [45, 132] width 53 height 8
select select "2"
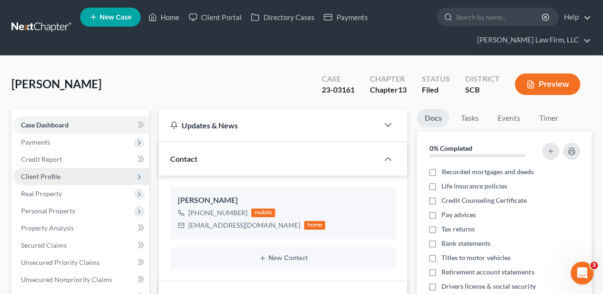
click at [51, 178] on span "Client Profile" at bounding box center [41, 176] width 40 height 8
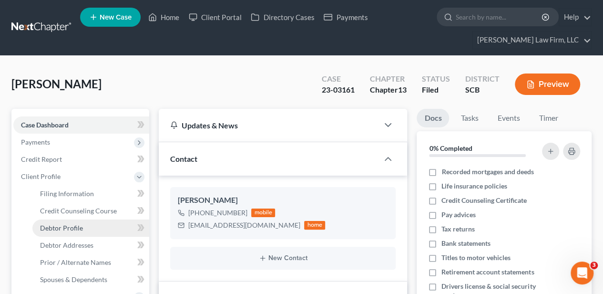
scroll to position [184, 0]
click at [71, 229] on span "Debtor Profile" at bounding box center [61, 228] width 43 height 8
select select "1"
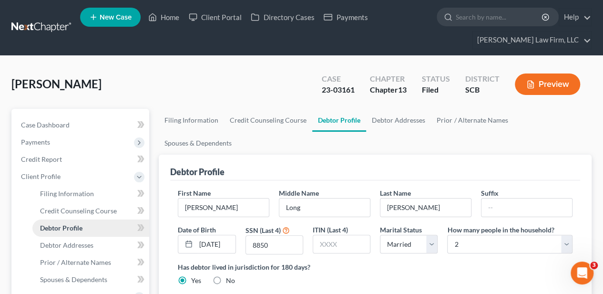
radio input "true"
click at [233, 198] on input "[PERSON_NAME]" at bounding box center [223, 207] width 91 height 18
type input "[PERSON_NAME]--OLD CASE"
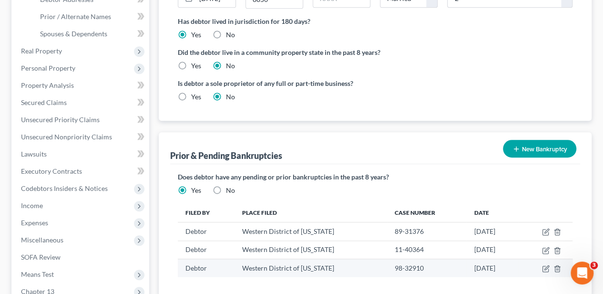
scroll to position [254, 0]
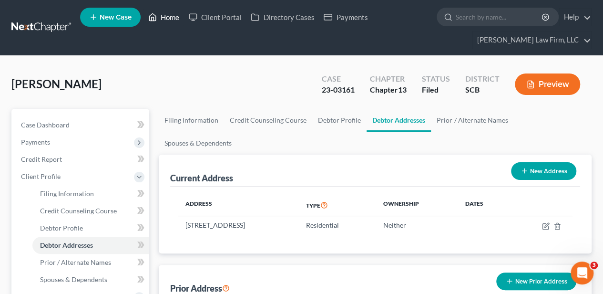
click at [153, 14] on icon at bounding box center [153, 17] width 7 height 7
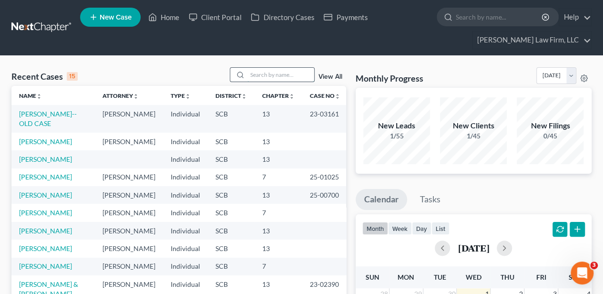
click at [276, 79] on input "search" at bounding box center [280, 75] width 67 height 14
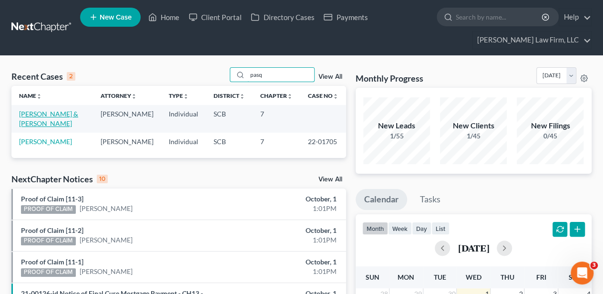
type input "pasq"
click at [41, 112] on link "[PERSON_NAME] & [PERSON_NAME]" at bounding box center [48, 119] width 59 height 18
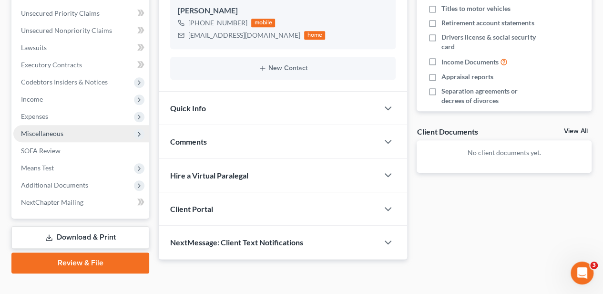
scroll to position [263, 0]
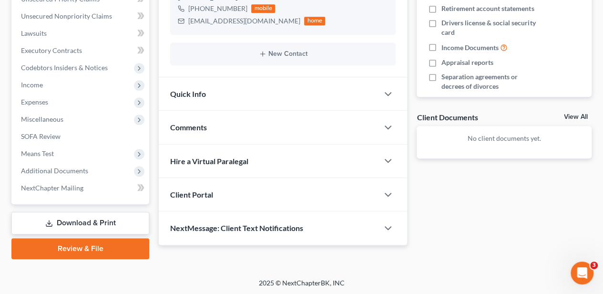
click at [218, 123] on div "Comments" at bounding box center [269, 127] width 220 height 33
click at [216, 129] on div "Comments" at bounding box center [269, 127] width 220 height 33
click at [0, 0] on textarea at bounding box center [0, 0] width 0 height 0
click at [231, 173] on div "Hire a Virtual Paralegal" at bounding box center [269, 160] width 220 height 33
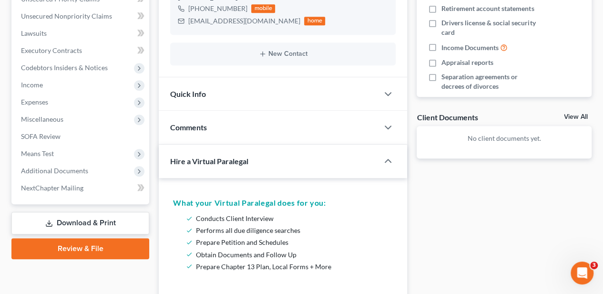
click at [218, 122] on div "Comments" at bounding box center [269, 127] width 220 height 33
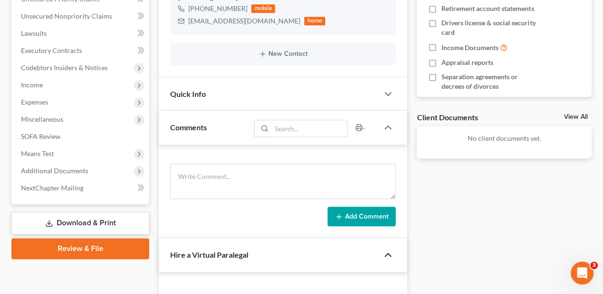
click at [386, 251] on icon "button" at bounding box center [387, 254] width 11 height 11
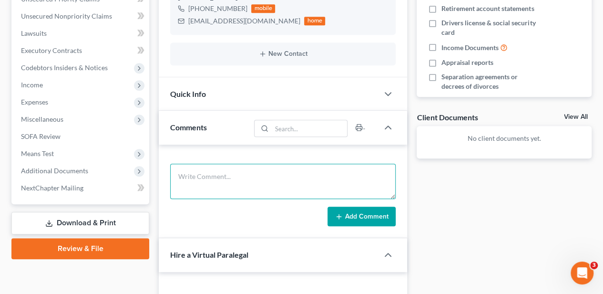
click at [242, 185] on textarea at bounding box center [282, 181] width 225 height 35
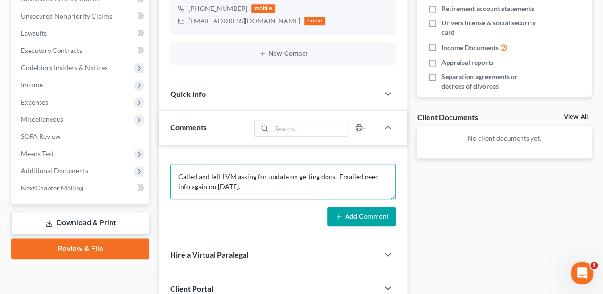
type textarea "Called and left LVM asking for update on getting docs. Emailed need info again …"
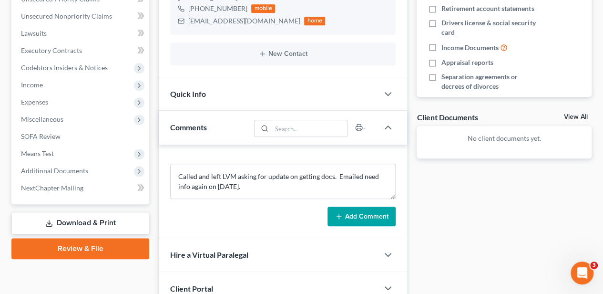
click at [350, 215] on button "Add Comment" at bounding box center [361, 216] width 68 height 20
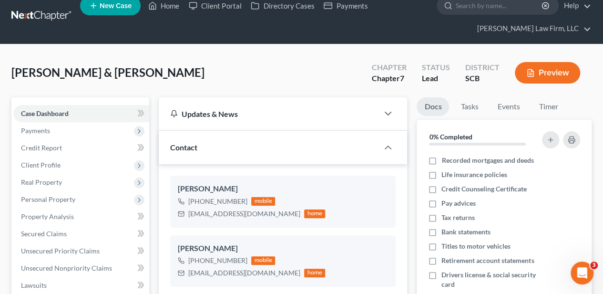
scroll to position [0, 0]
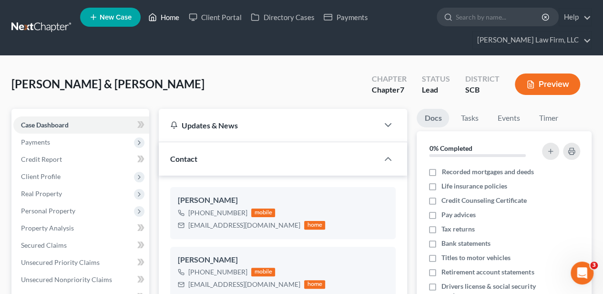
click at [166, 18] on link "Home" at bounding box center [163, 17] width 41 height 17
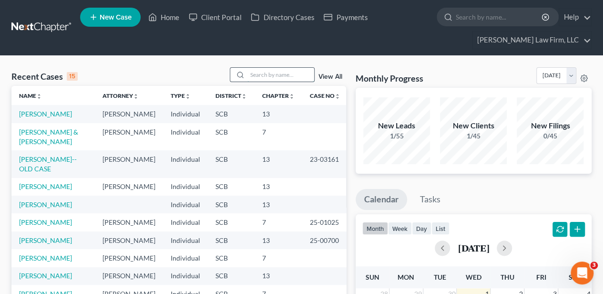
click at [264, 73] on input "search" at bounding box center [280, 75] width 67 height 14
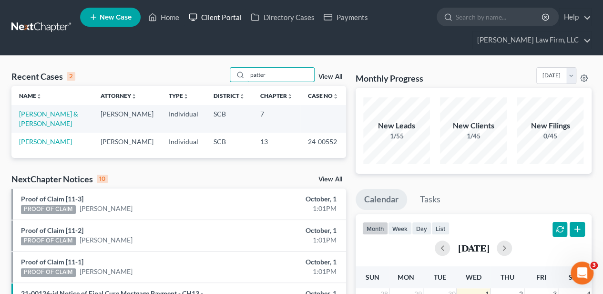
type input "patter"
click at [58, 112] on link "[PERSON_NAME] & [PERSON_NAME]" at bounding box center [48, 119] width 59 height 18
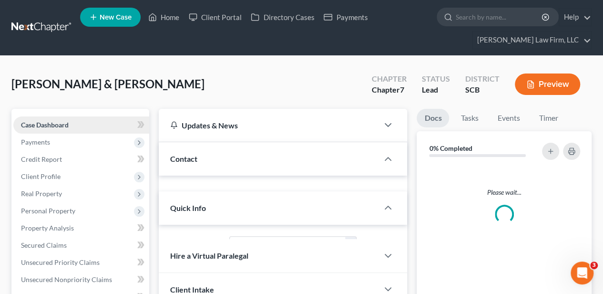
select select "2"
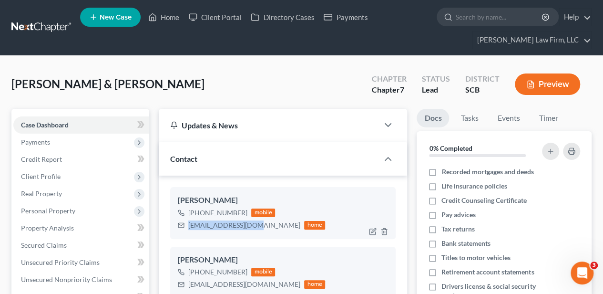
drag, startPoint x: 189, startPoint y: 224, endPoint x: 253, endPoint y: 223, distance: 64.4
click at [253, 223] on div "[EMAIL_ADDRESS][DOMAIN_NAME]" at bounding box center [244, 225] width 112 height 10
copy div "[EMAIL_ADDRESS][DOMAIN_NAME]"
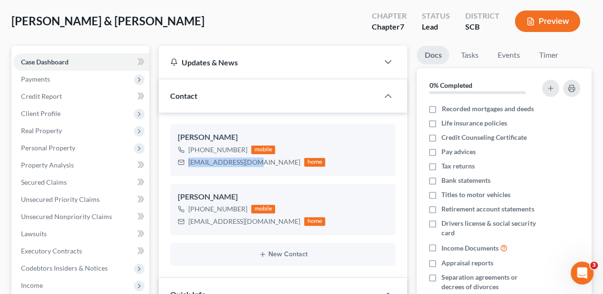
scroll to position [63, 0]
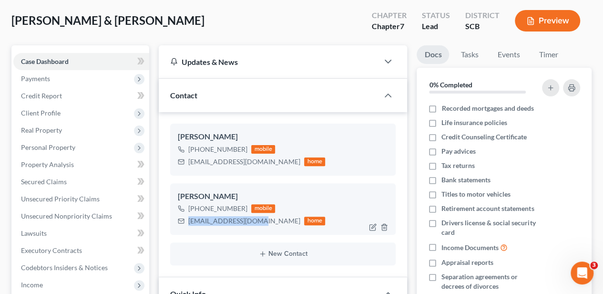
drag, startPoint x: 189, startPoint y: 220, endPoint x: 254, endPoint y: 219, distance: 64.4
click at [254, 219] on div "[EMAIL_ADDRESS][DOMAIN_NAME]" at bounding box center [244, 221] width 112 height 10
copy div "[EMAIL_ADDRESS][DOMAIN_NAME]"
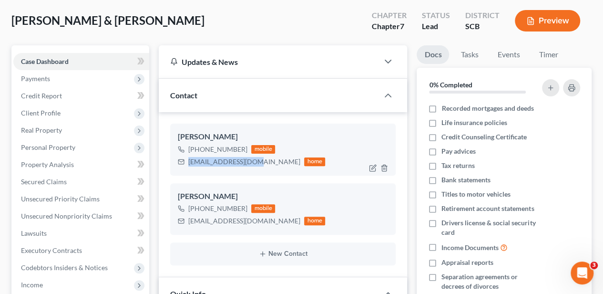
drag, startPoint x: 189, startPoint y: 161, endPoint x: 255, endPoint y: 164, distance: 65.3
click at [255, 164] on div "[EMAIL_ADDRESS][DOMAIN_NAME]" at bounding box center [244, 162] width 112 height 10
copy div "[EMAIL_ADDRESS][DOMAIN_NAME]"
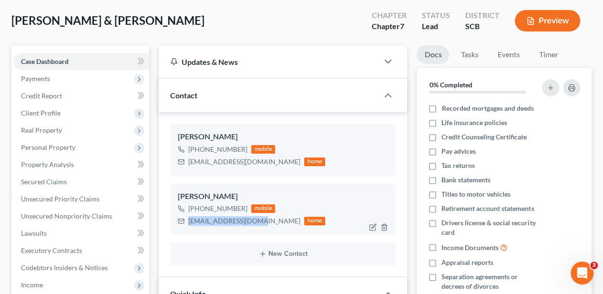
drag, startPoint x: 189, startPoint y: 219, endPoint x: 254, endPoint y: 220, distance: 64.4
click at [254, 220] on div "[EMAIL_ADDRESS][DOMAIN_NAME]" at bounding box center [244, 221] width 112 height 10
copy div "[EMAIL_ADDRESS][DOMAIN_NAME]"
